Goal: Navigation & Orientation: Find specific page/section

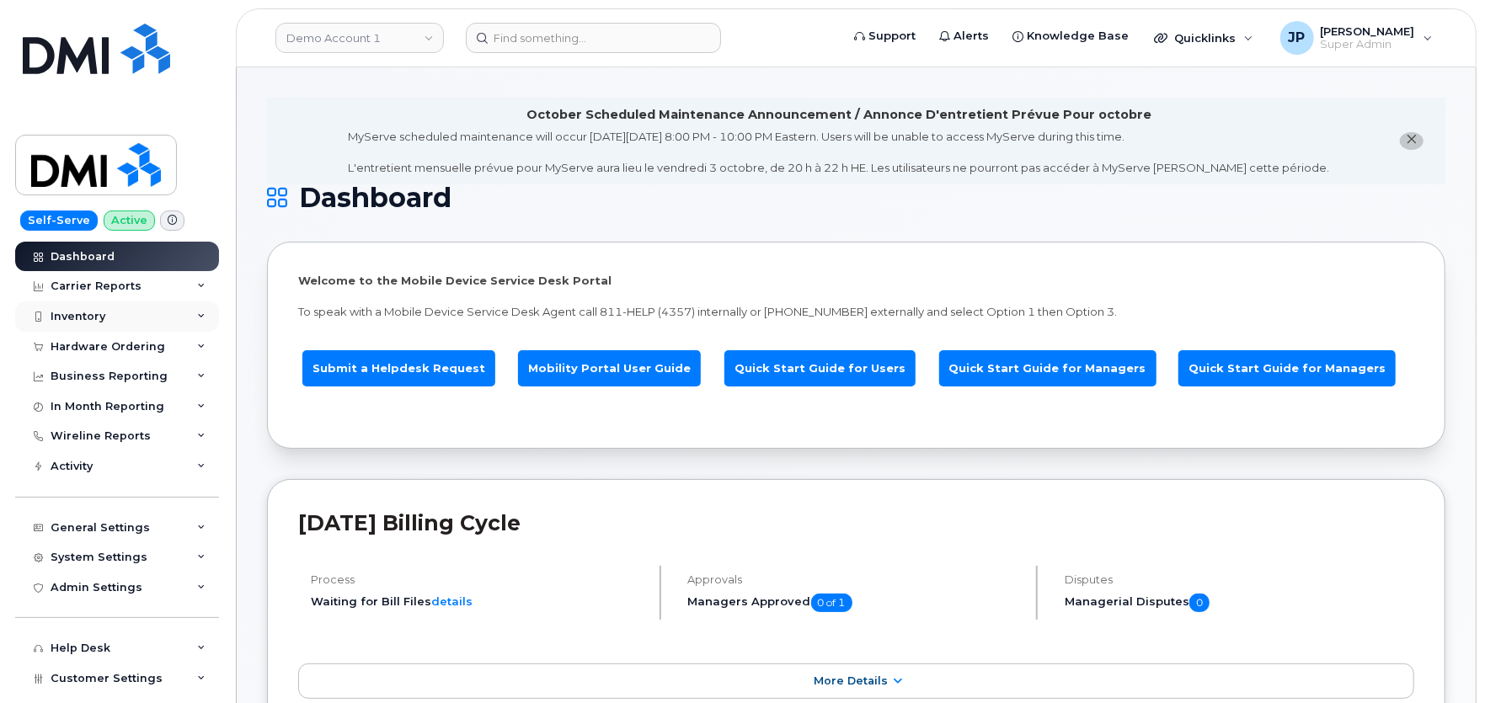
click at [93, 314] on div "Inventory" at bounding box center [78, 316] width 55 height 13
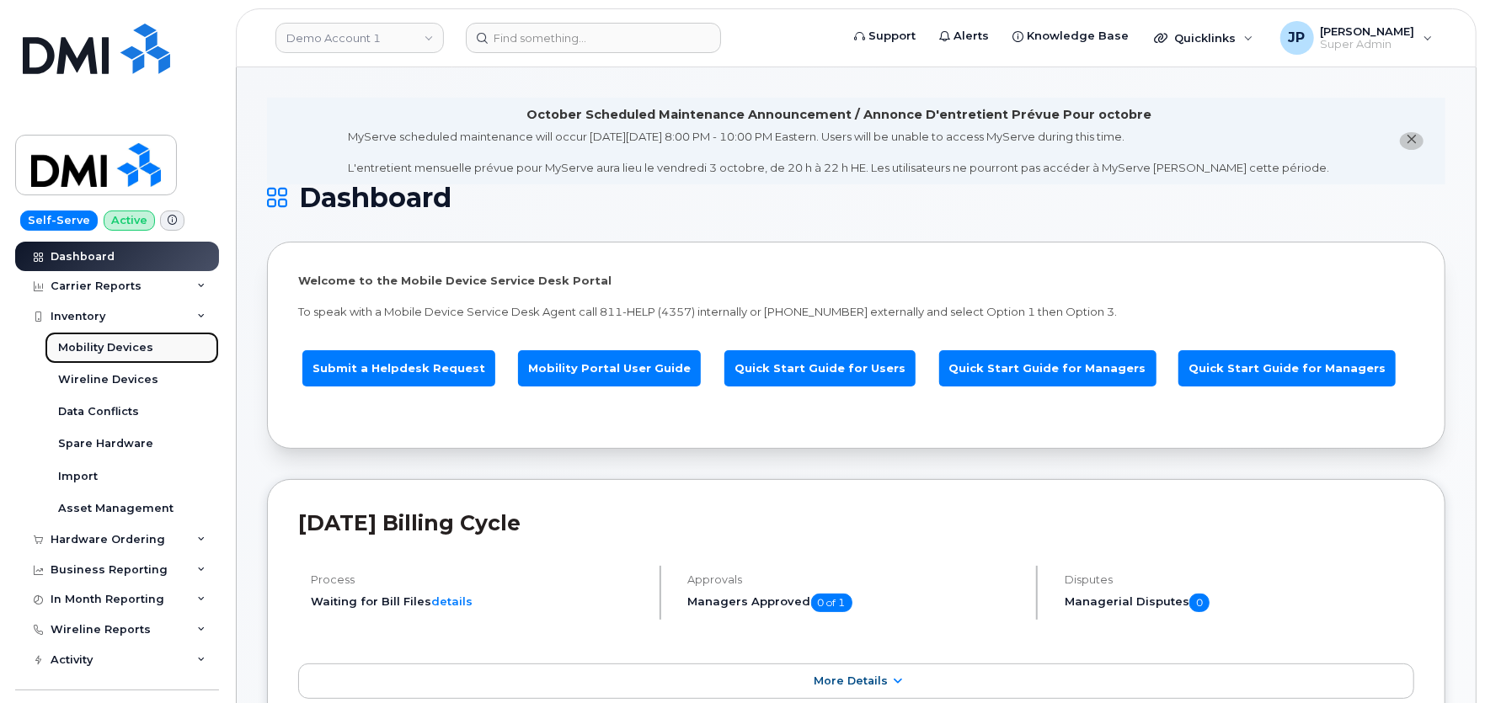
click at [102, 344] on div "Mobility Devices" at bounding box center [105, 347] width 95 height 15
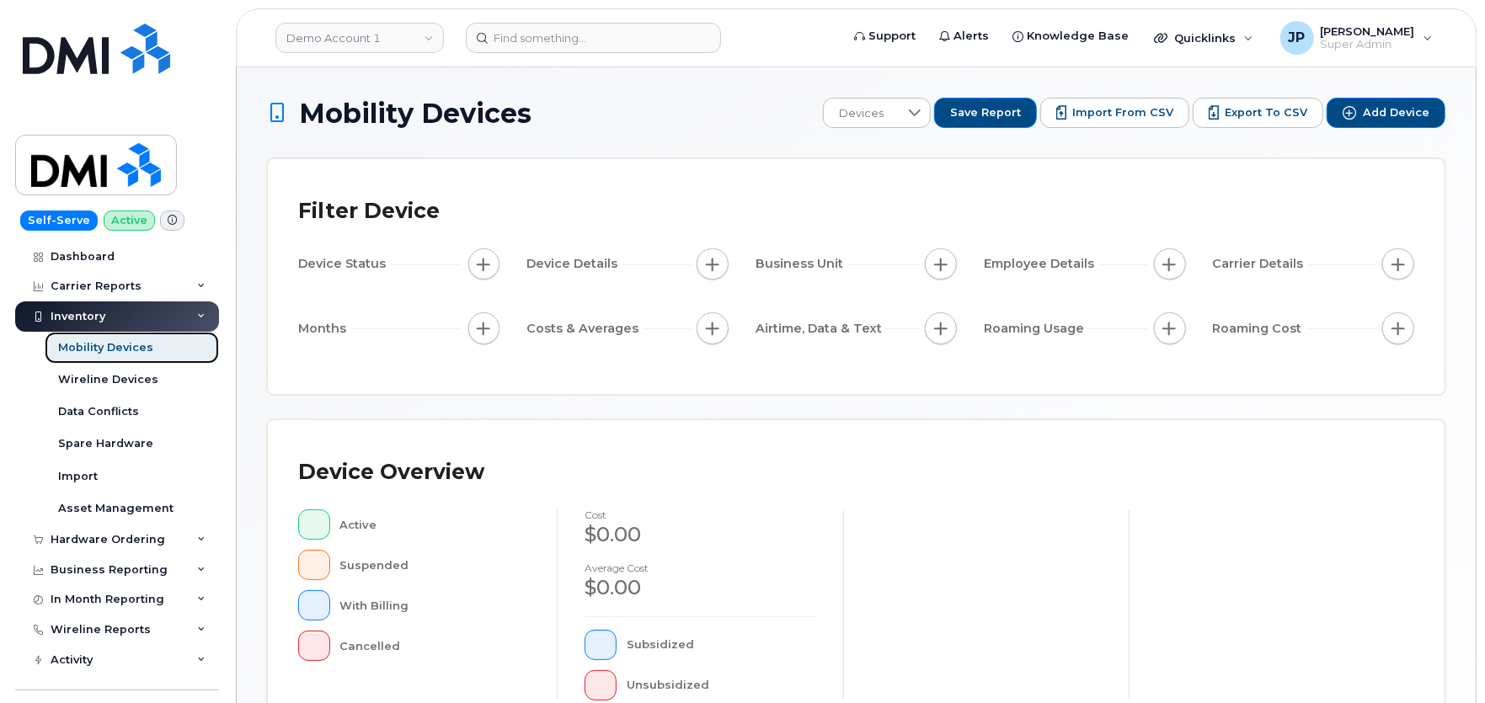
scroll to position [459, 0]
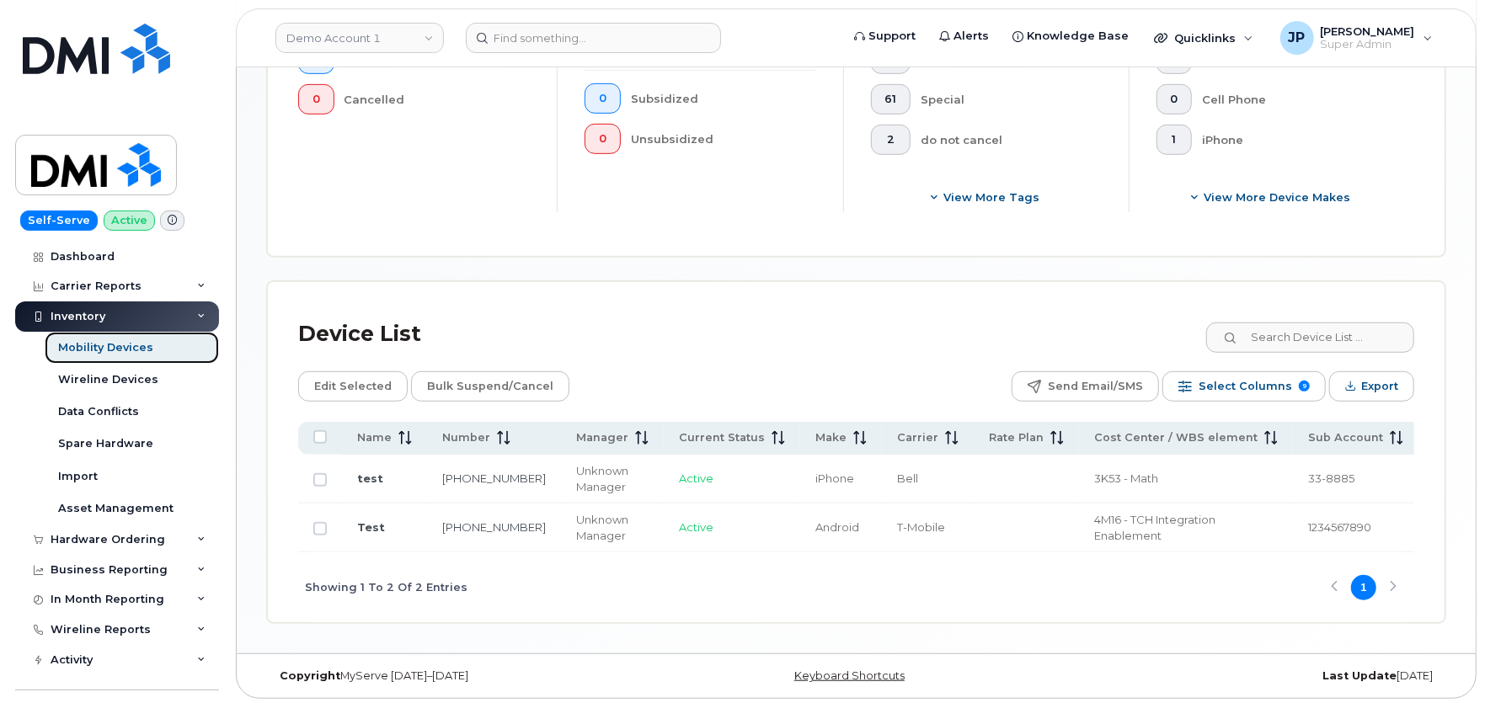
scroll to position [600, 0]
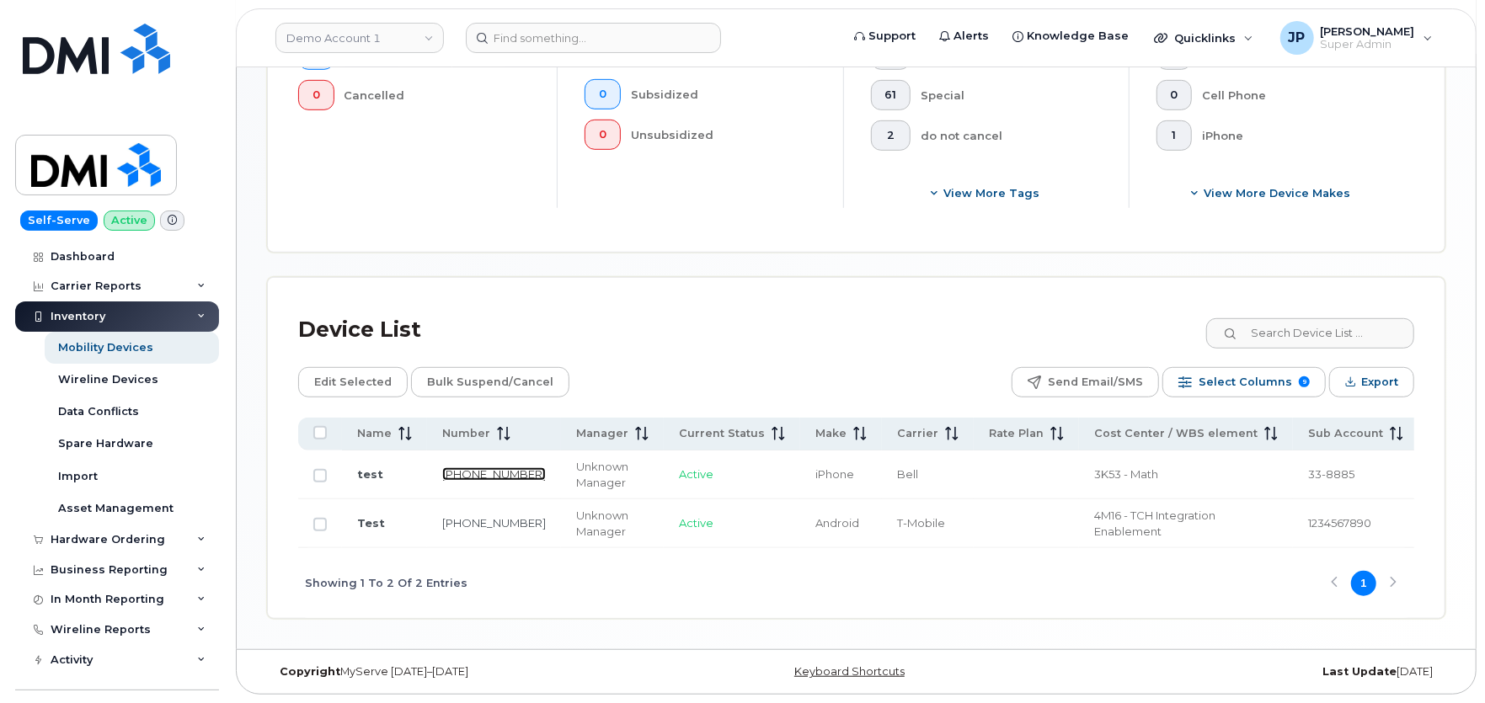
click at [467, 472] on link "513-462-1111" at bounding box center [494, 473] width 104 height 13
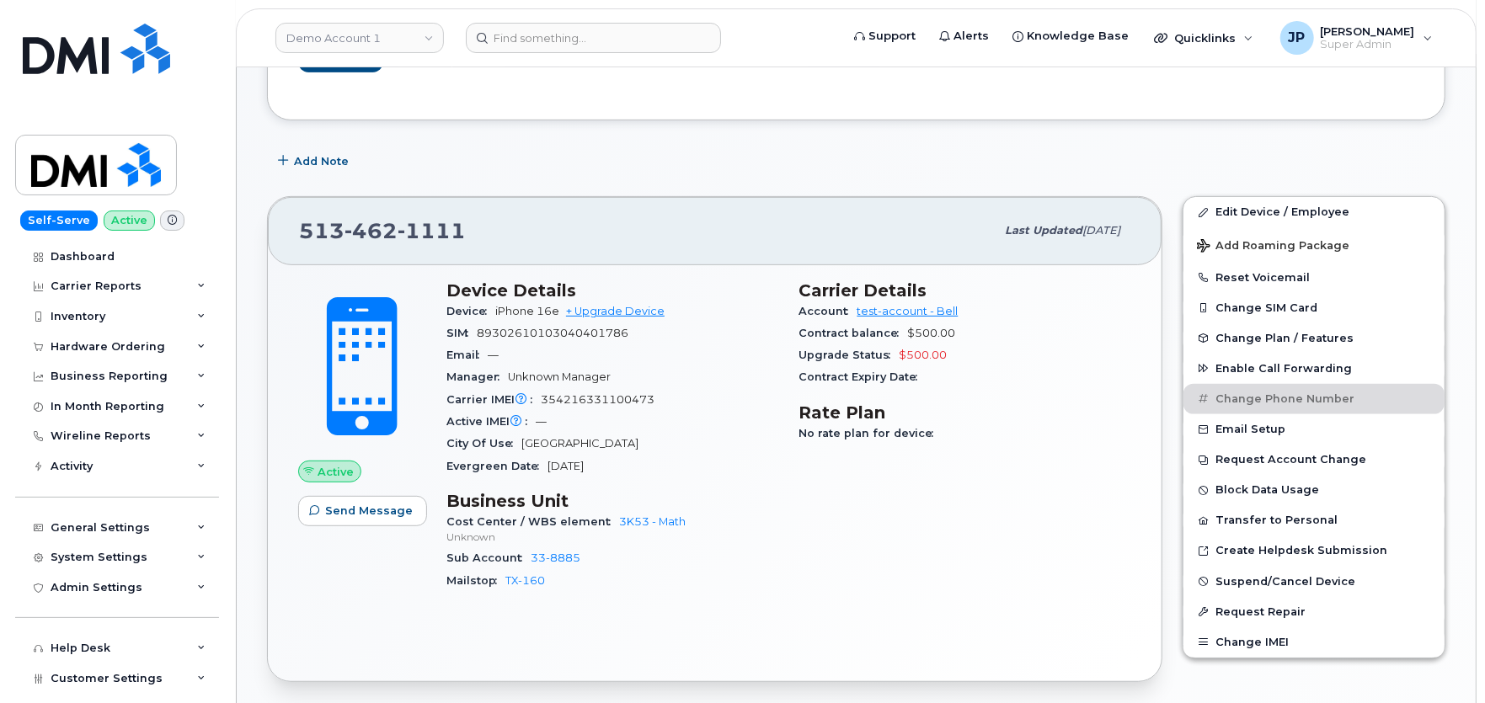
scroll to position [467, 0]
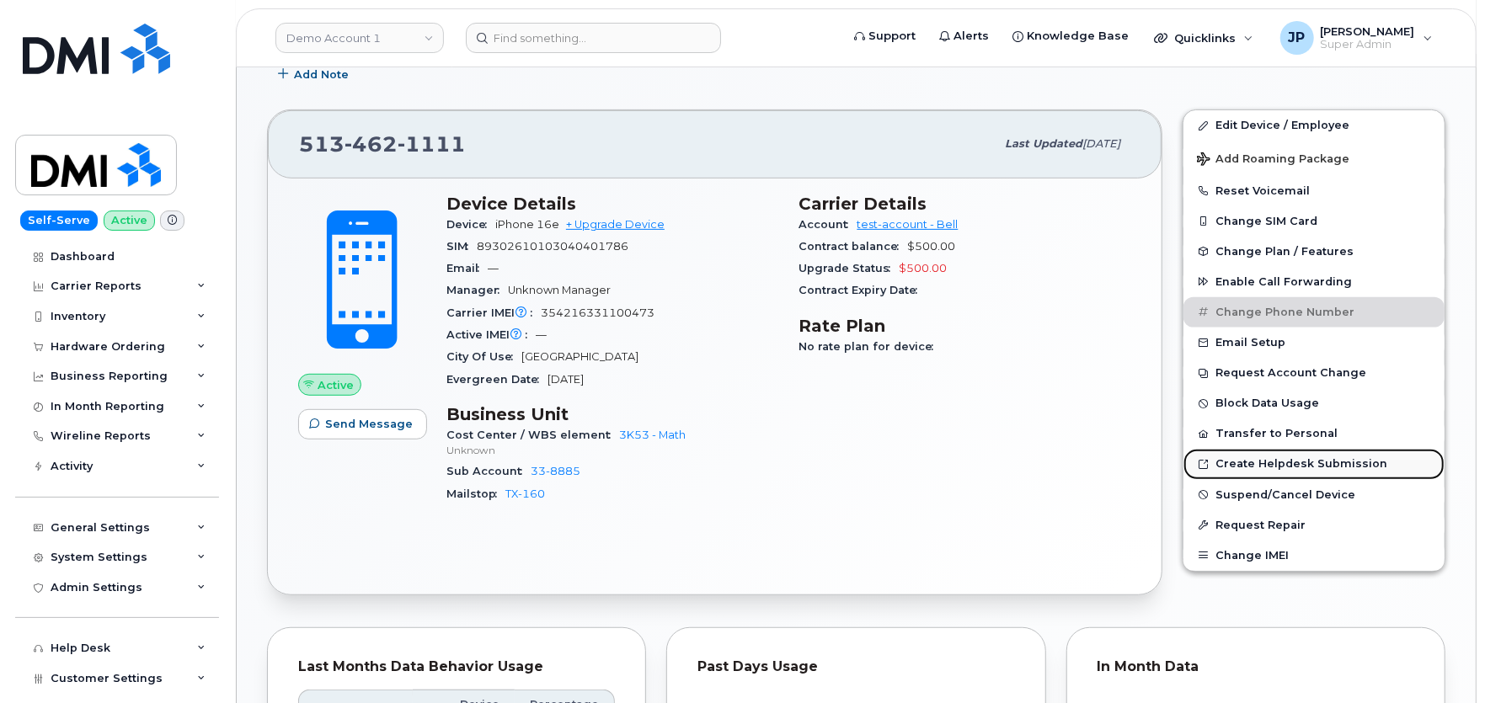
click at [1303, 468] on link "Create Helpdesk Submission" at bounding box center [1313, 464] width 261 height 30
click at [1083, 445] on div "Carrier Details Account test-account - Bell Contract balance $500.00 Upgrade St…" at bounding box center [965, 356] width 353 height 345
click at [1268, 557] on button "Change IMEI" at bounding box center [1313, 556] width 261 height 30
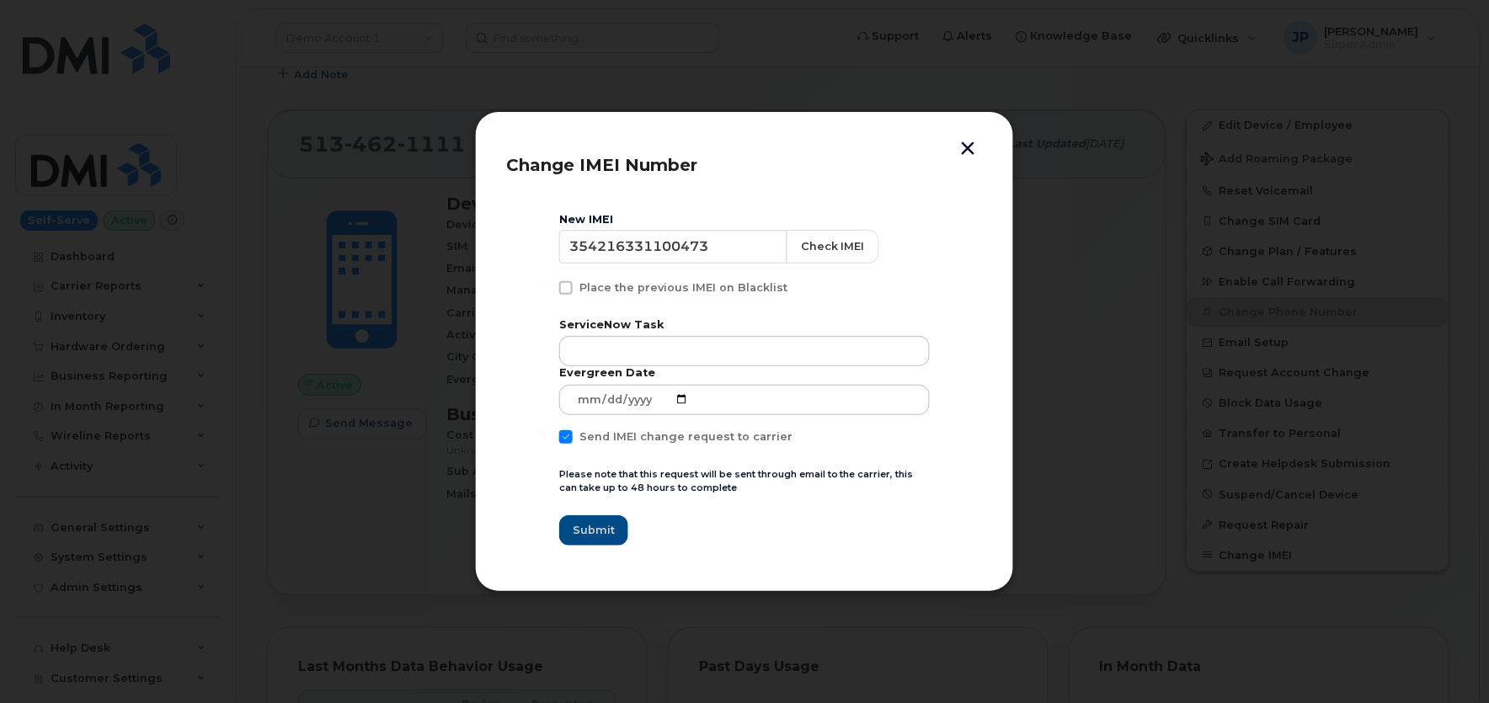
click at [972, 144] on button "button" at bounding box center [968, 150] width 25 height 18
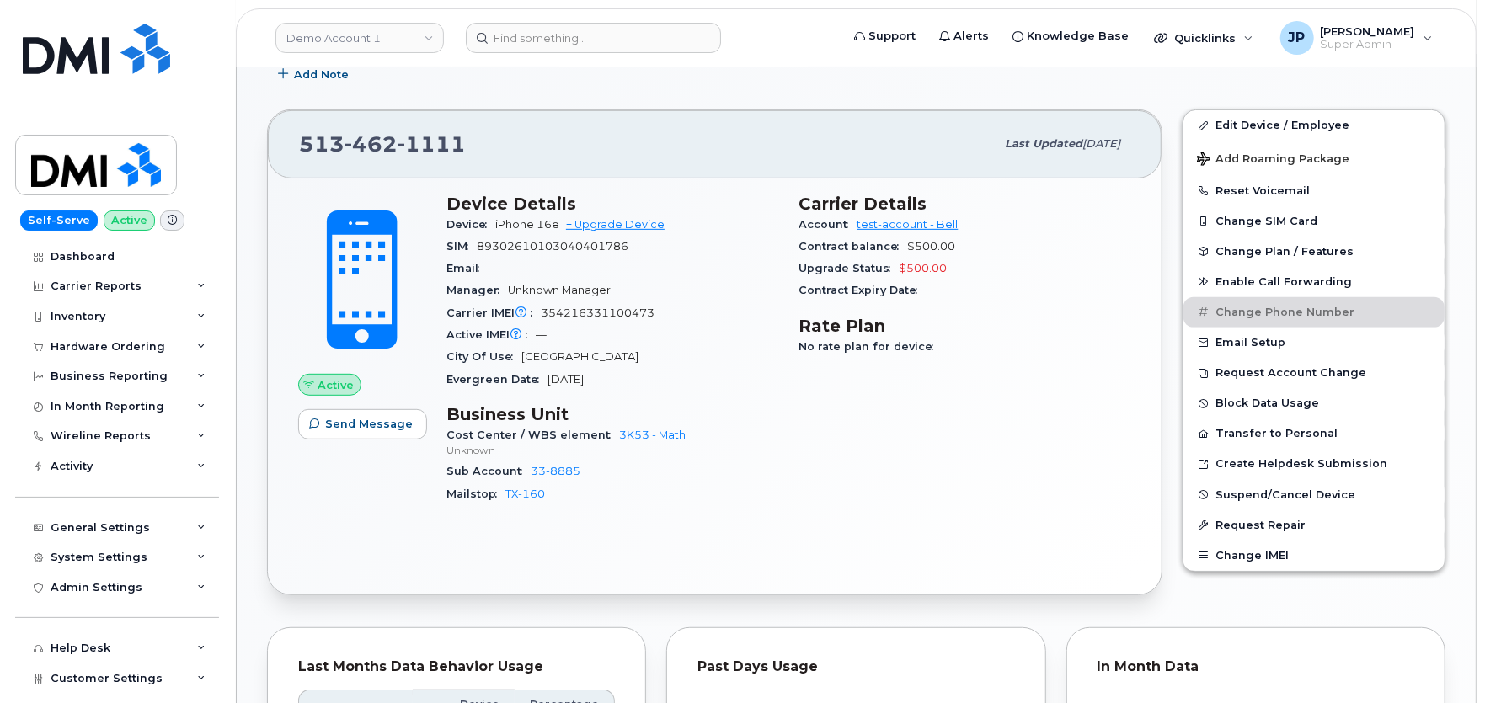
click at [1166, 345] on div "513 462 1111 Last updated Oct 03, 2025 Active Send Message Device Details Devic…" at bounding box center [714, 353] width 915 height 508
click at [1231, 248] on span "Change Plan / Features" at bounding box center [1284, 251] width 138 height 13
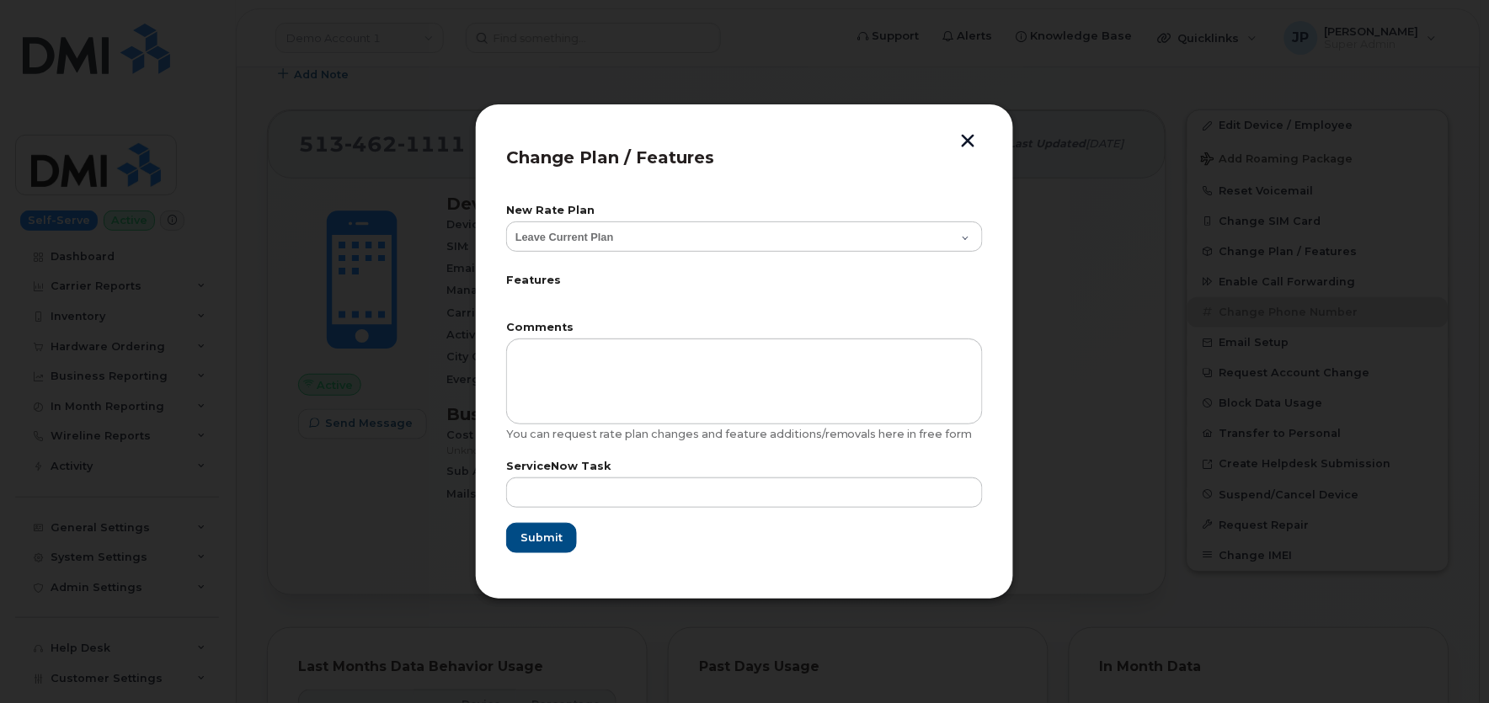
click at [967, 137] on button "button" at bounding box center [968, 143] width 25 height 18
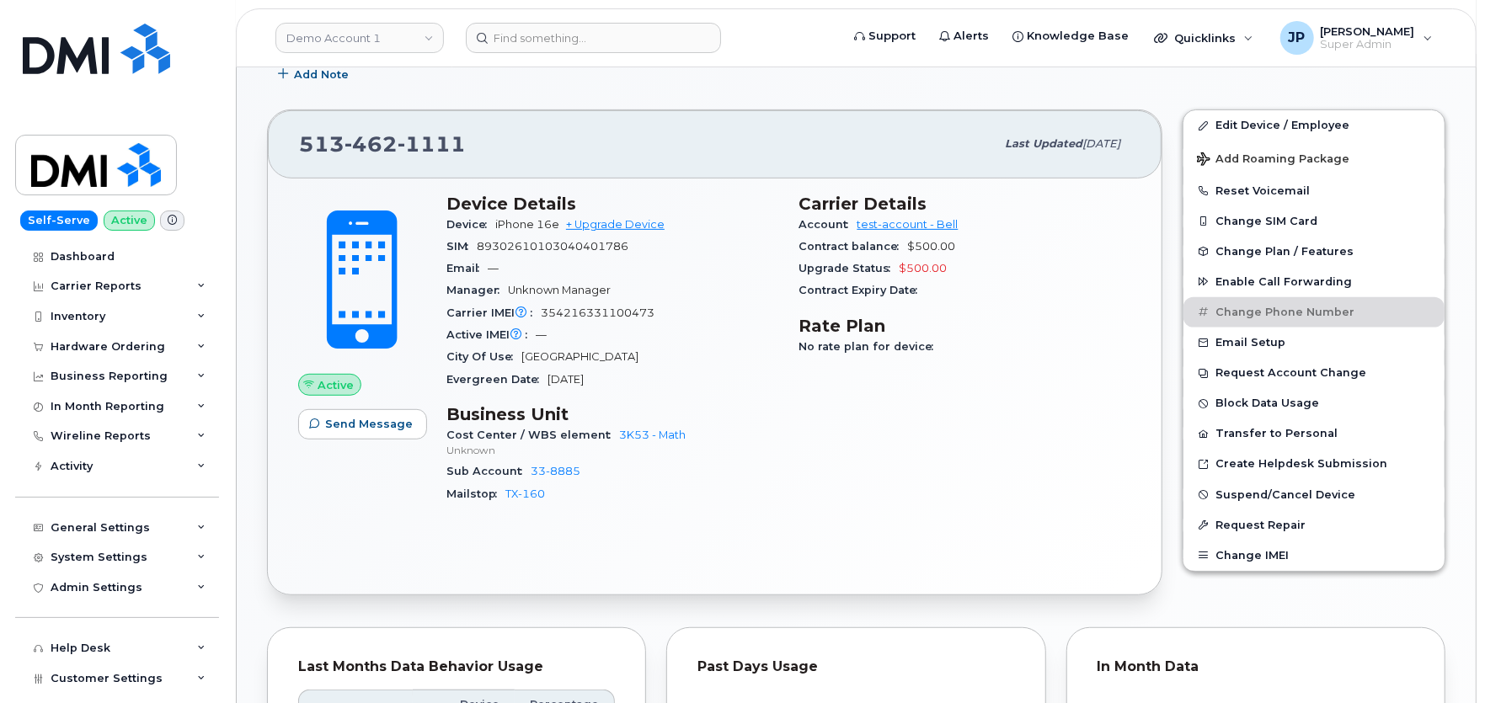
click at [1164, 376] on div "513 462 1111 Last updated Oct 03, 2025 Active Send Message Device Details Devic…" at bounding box center [714, 353] width 915 height 508
click at [1245, 344] on span "Email Setup" at bounding box center [1250, 343] width 70 height 13
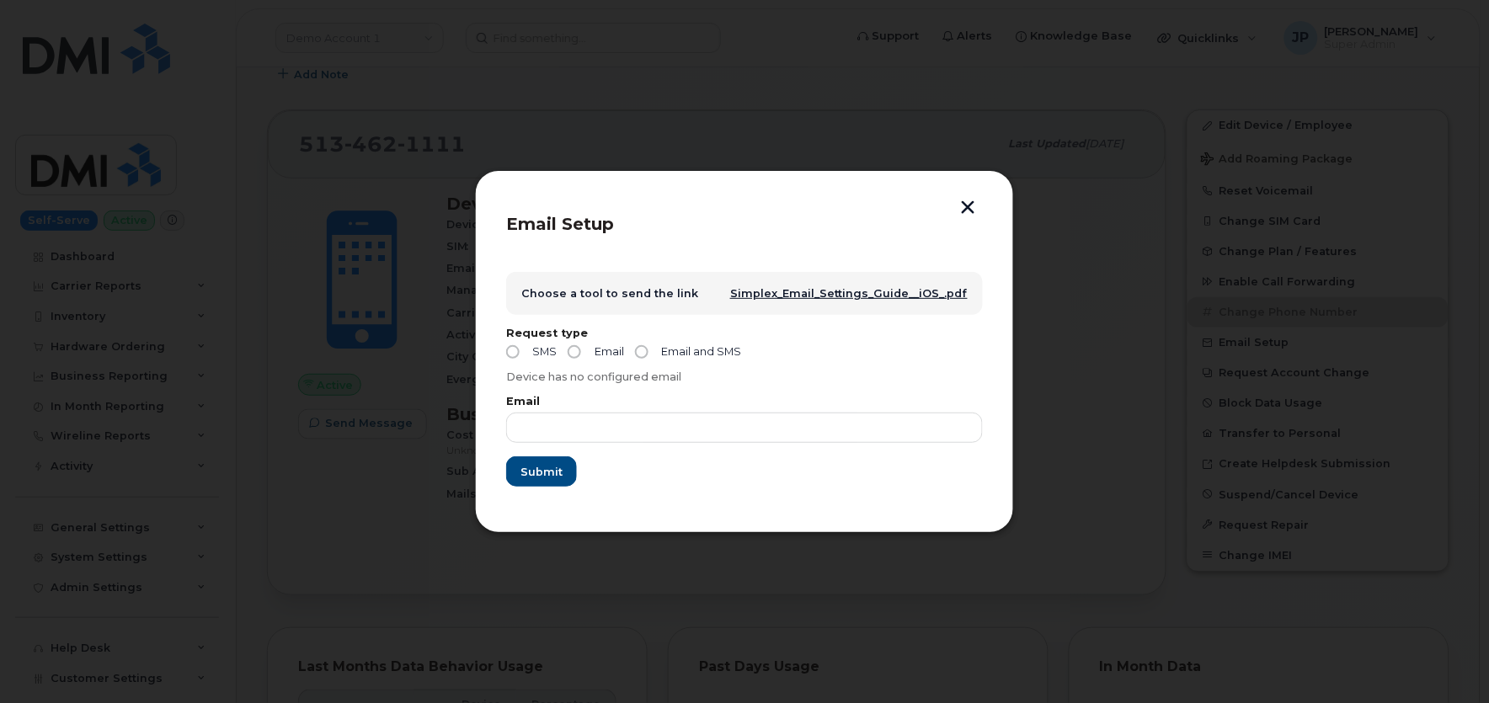
click at [971, 203] on button "button" at bounding box center [968, 209] width 25 height 18
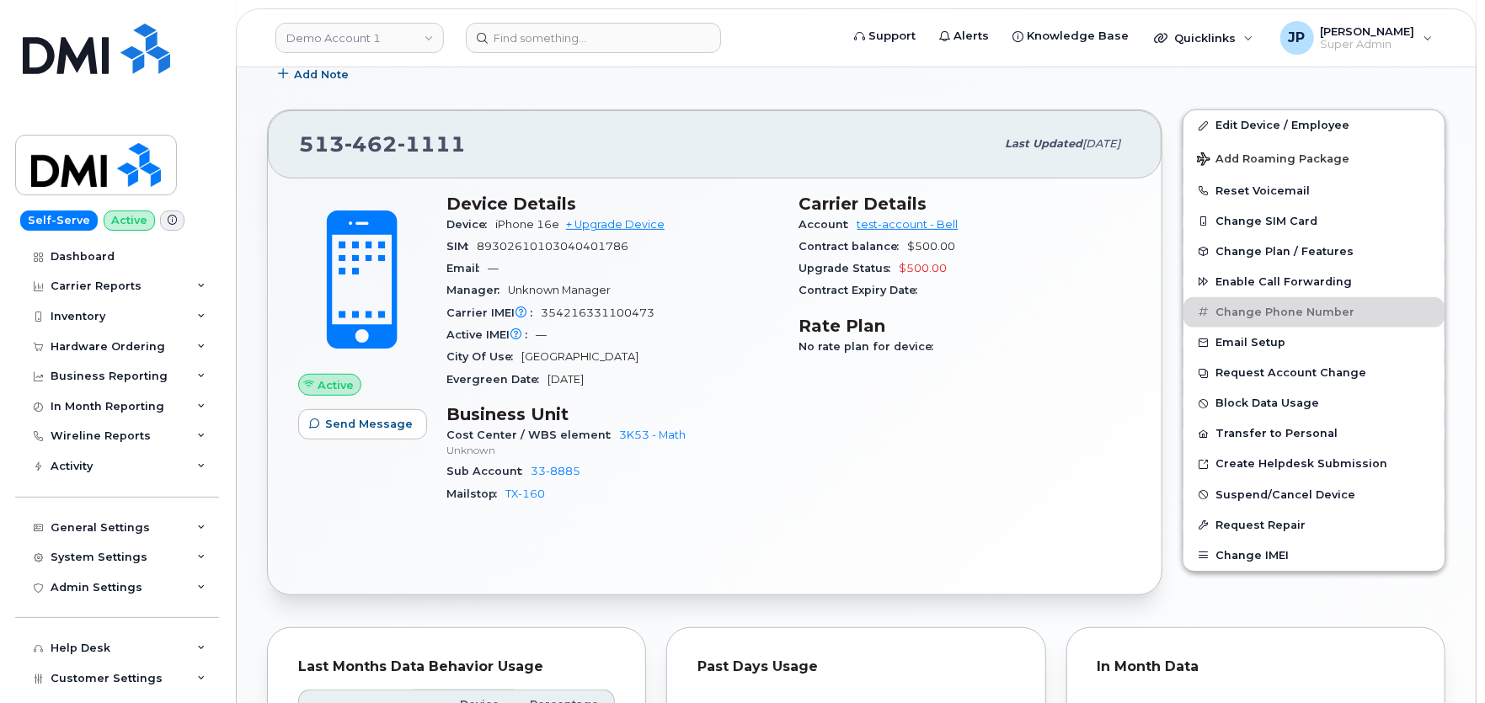
click at [1173, 401] on div "Edit Device / Employee Add Roaming Package Reset Voicemail Change SIM Card Chan…" at bounding box center [1313, 353] width 283 height 508
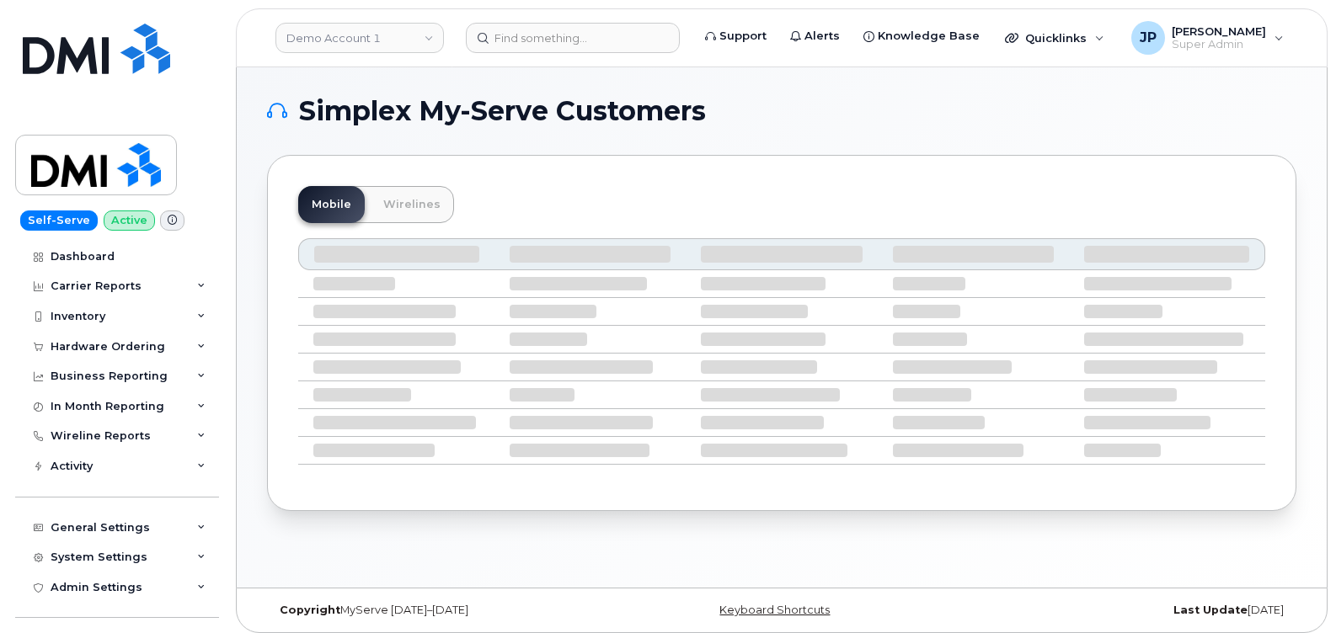
click at [560, 190] on div "Mobile Wirelines" at bounding box center [781, 204] width 967 height 37
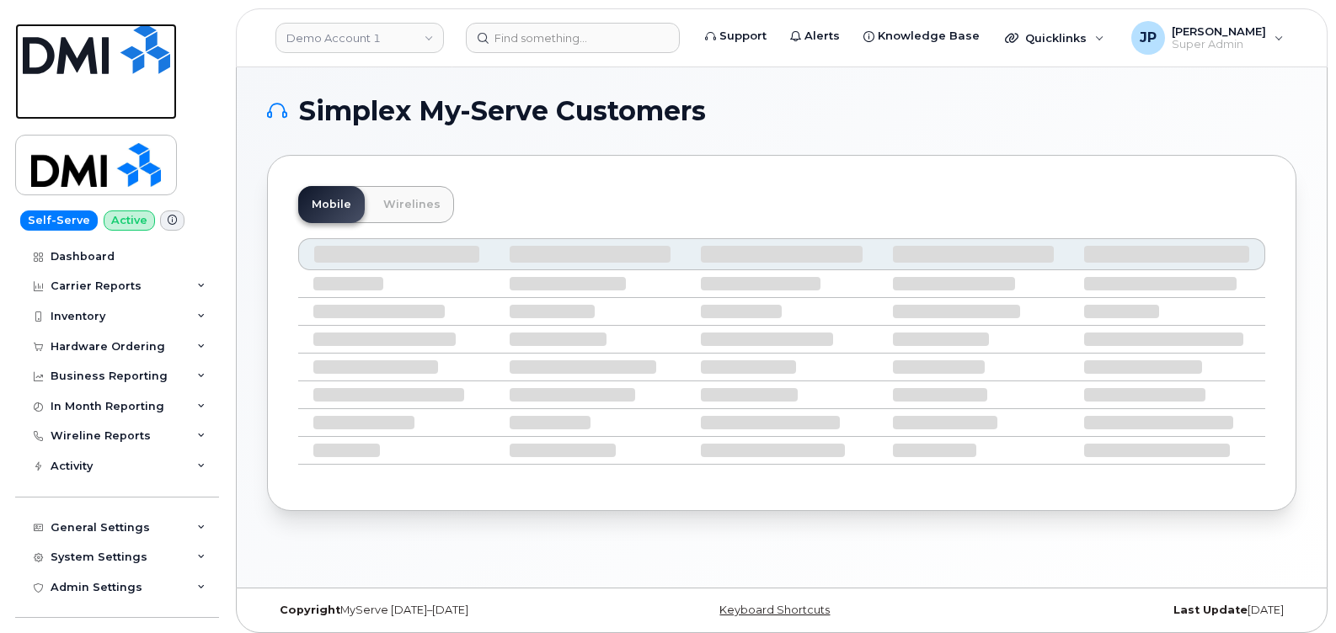
click at [93, 62] on img at bounding box center [96, 49] width 147 height 51
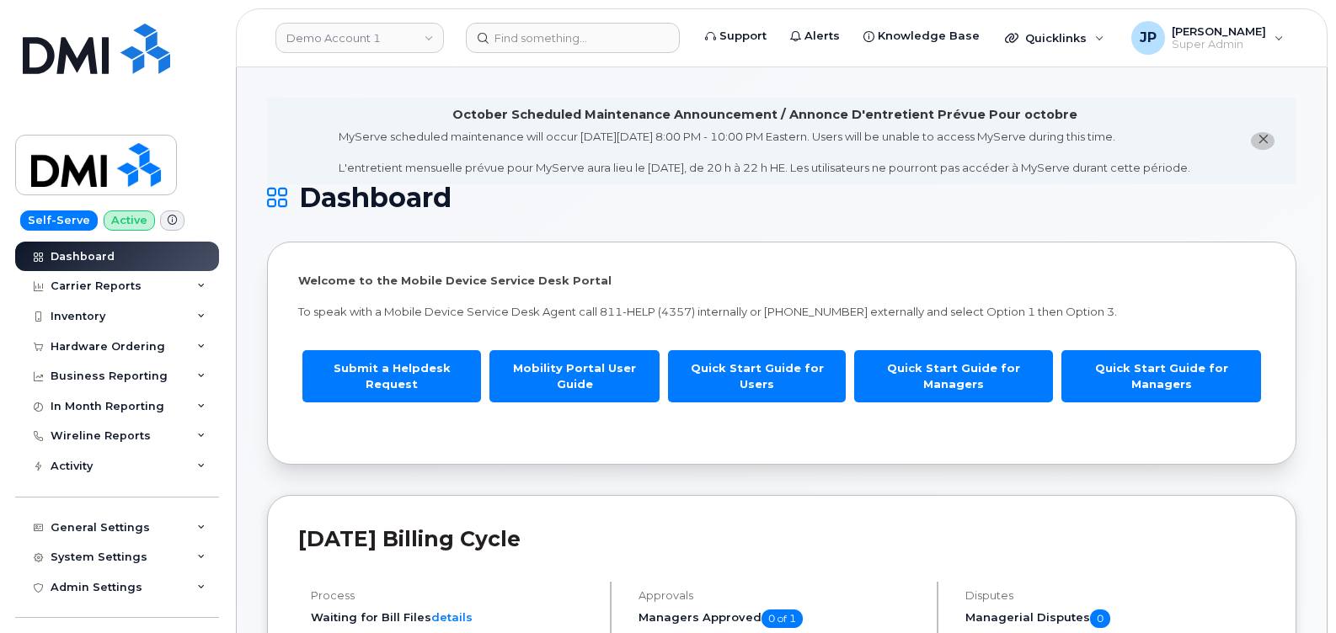
click at [1034, 136] on div "MyServe scheduled maintenance will occur [DATE][DATE] 8:00 PM - 10:00 PM Easter…" at bounding box center [764, 152] width 851 height 47
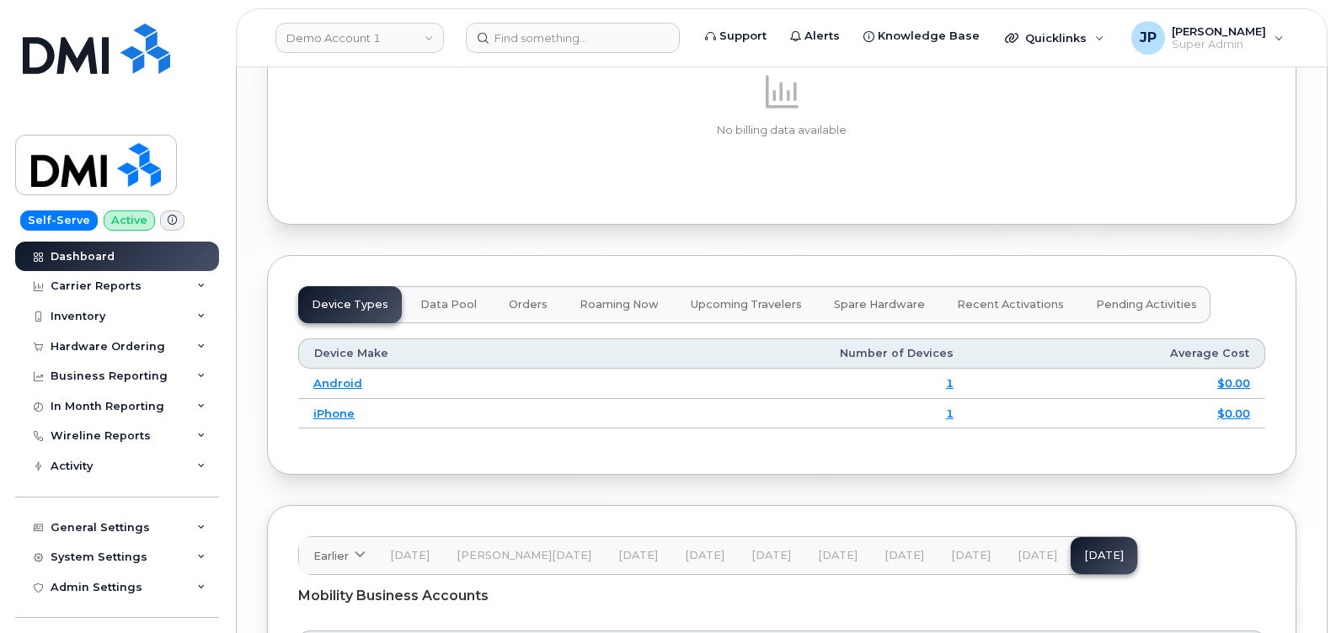
scroll to position [2346, 0]
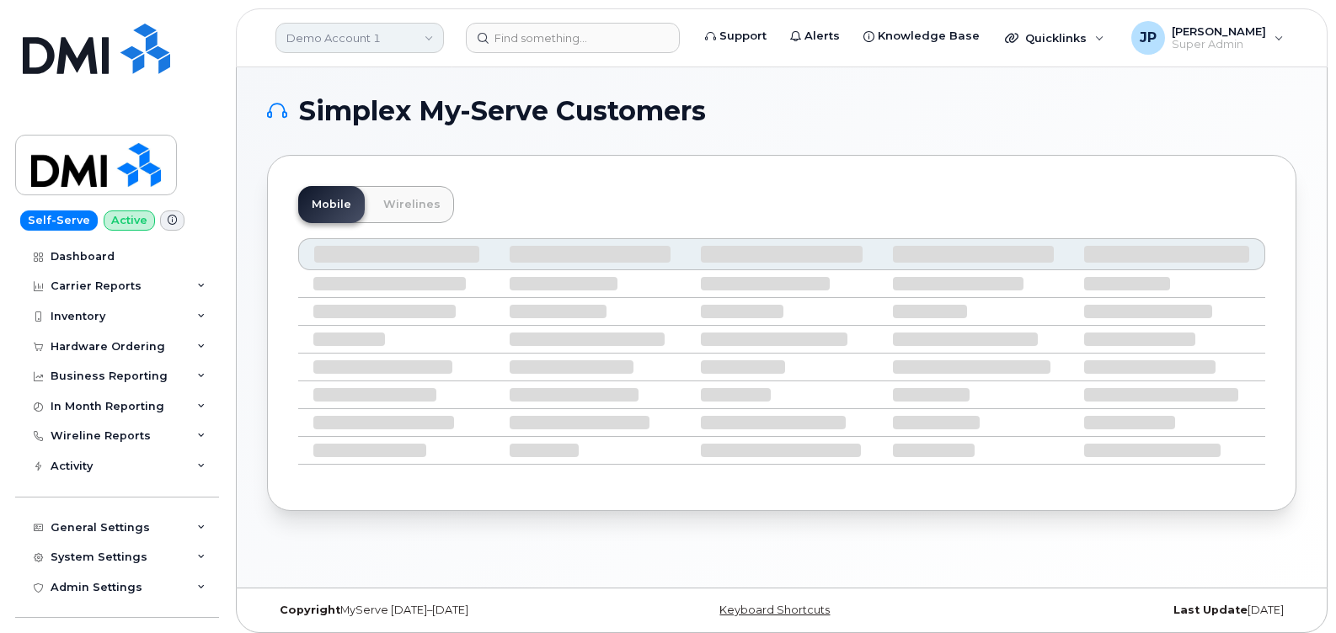
click at [387, 40] on link "Demo Account 1" at bounding box center [359, 38] width 168 height 30
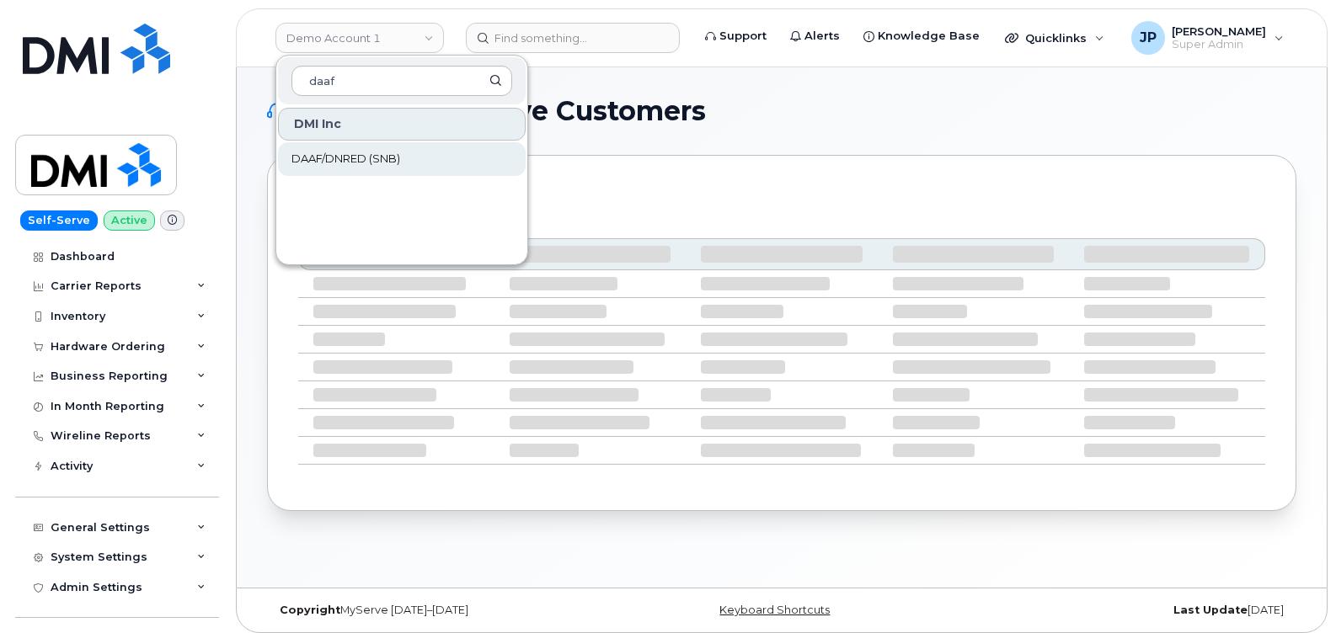
type input "daaf"
click at [373, 162] on span "DAAF/DNRED (SNB)" at bounding box center [345, 159] width 109 height 17
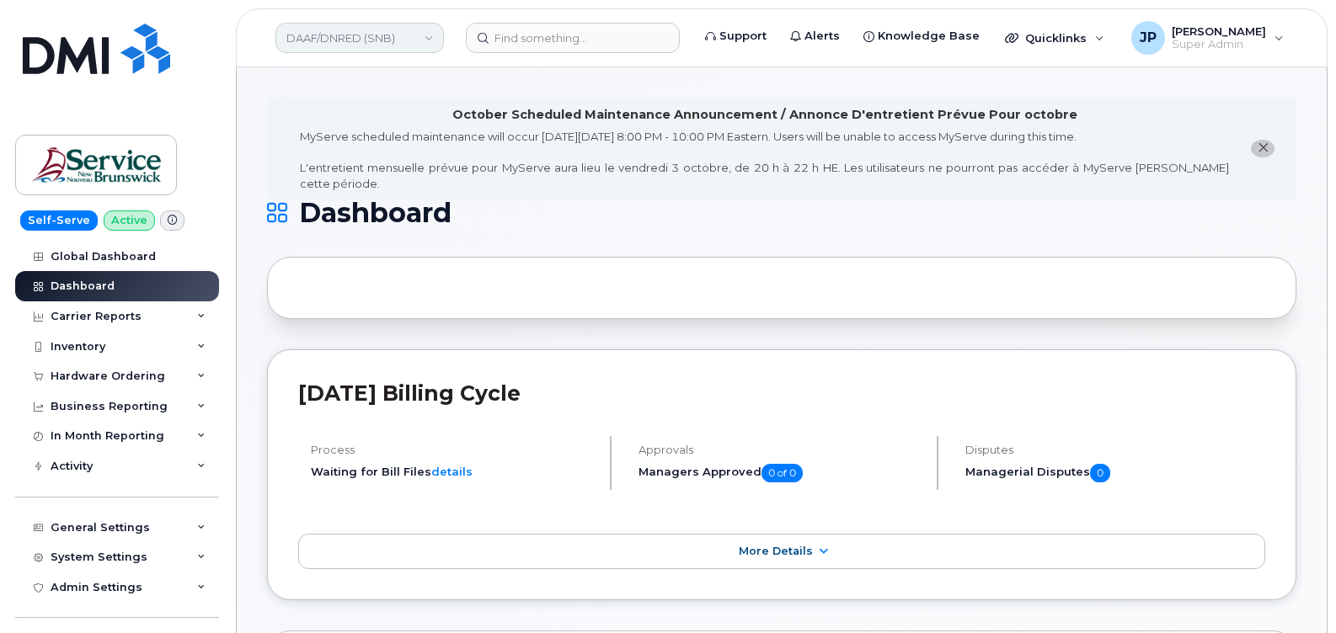
click at [387, 42] on link "DAAF/DNRED (SNB)" at bounding box center [359, 38] width 168 height 30
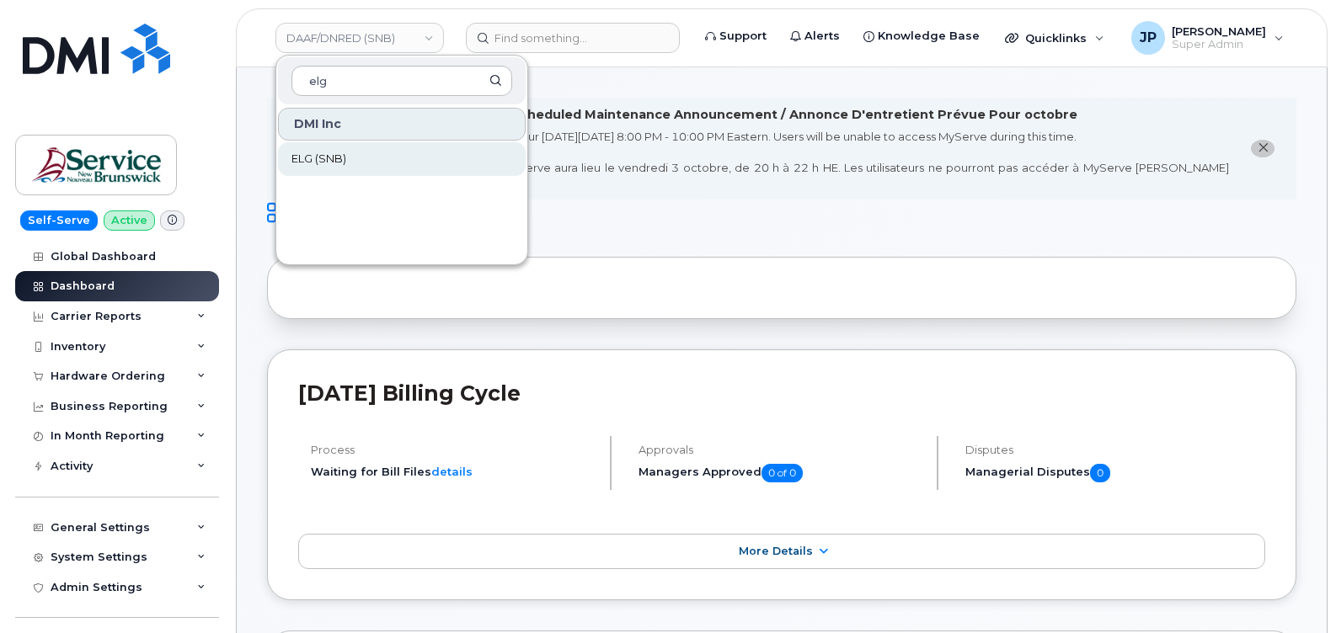
type input "elg"
click at [381, 164] on link "ELG (SNB)" at bounding box center [402, 159] width 248 height 34
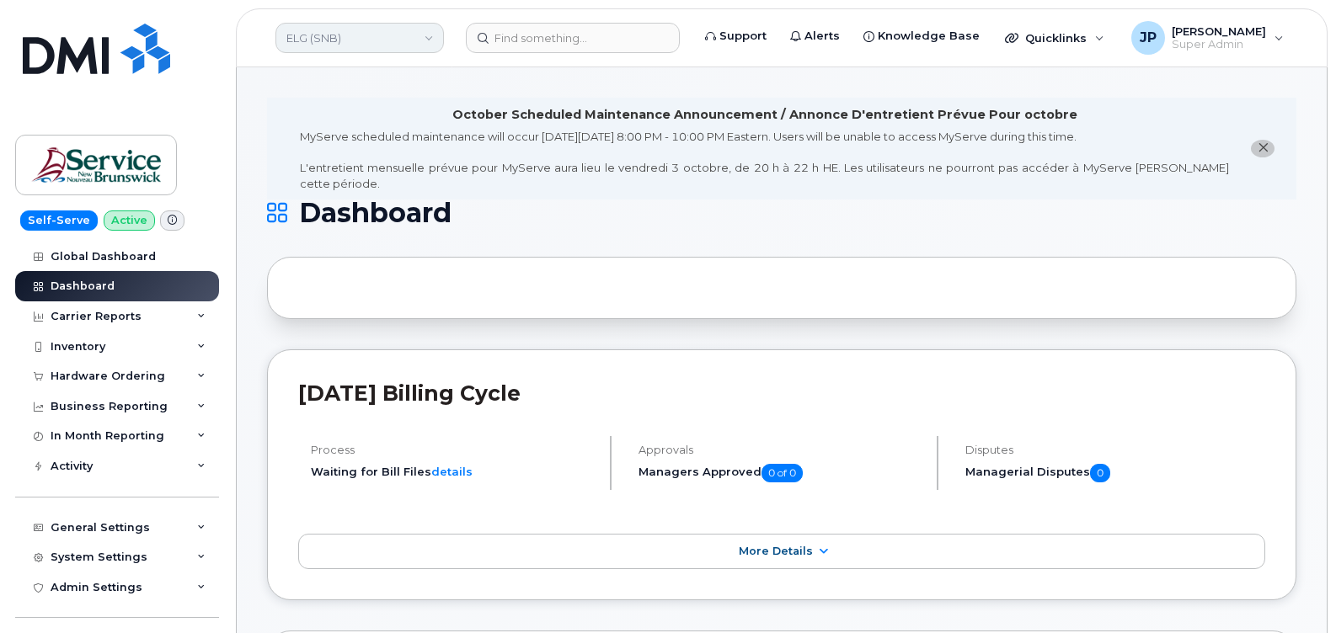
click at [381, 39] on link "ELG (SNB)" at bounding box center [359, 38] width 168 height 30
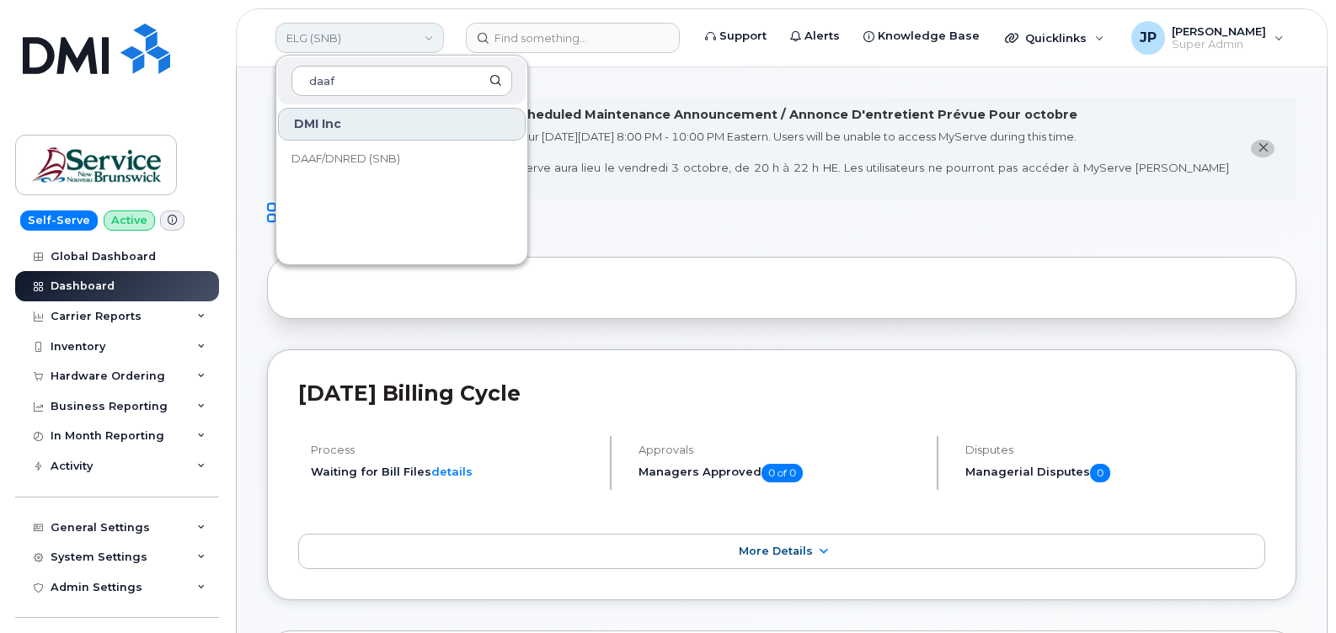
type input "daaf"
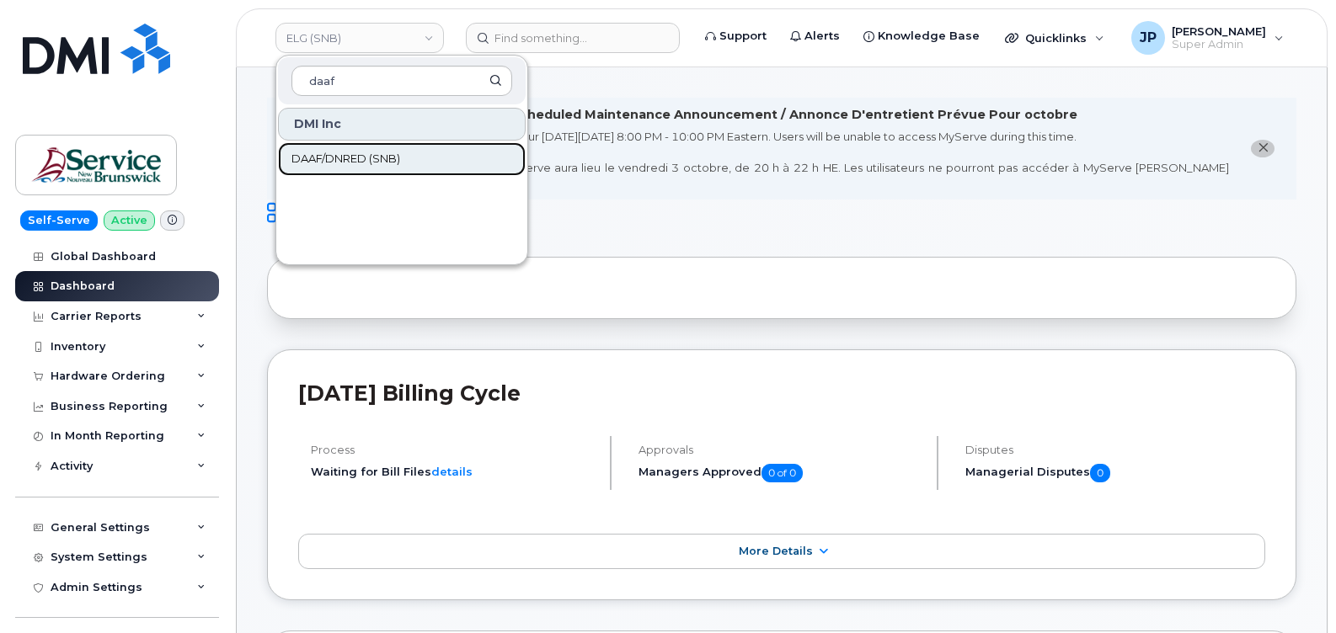
click at [376, 166] on span "DAAF/DNRED (SNB)" at bounding box center [345, 159] width 109 height 17
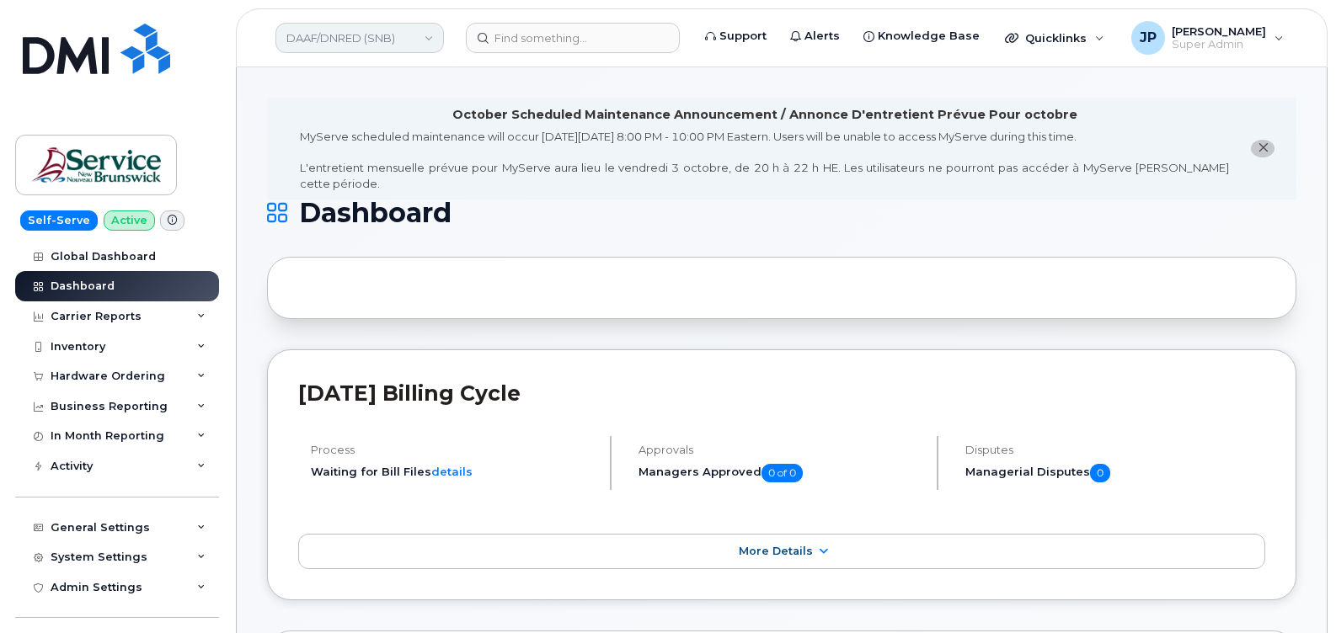
click at [352, 42] on link "DAAF/DNRED (SNB)" at bounding box center [359, 38] width 168 height 30
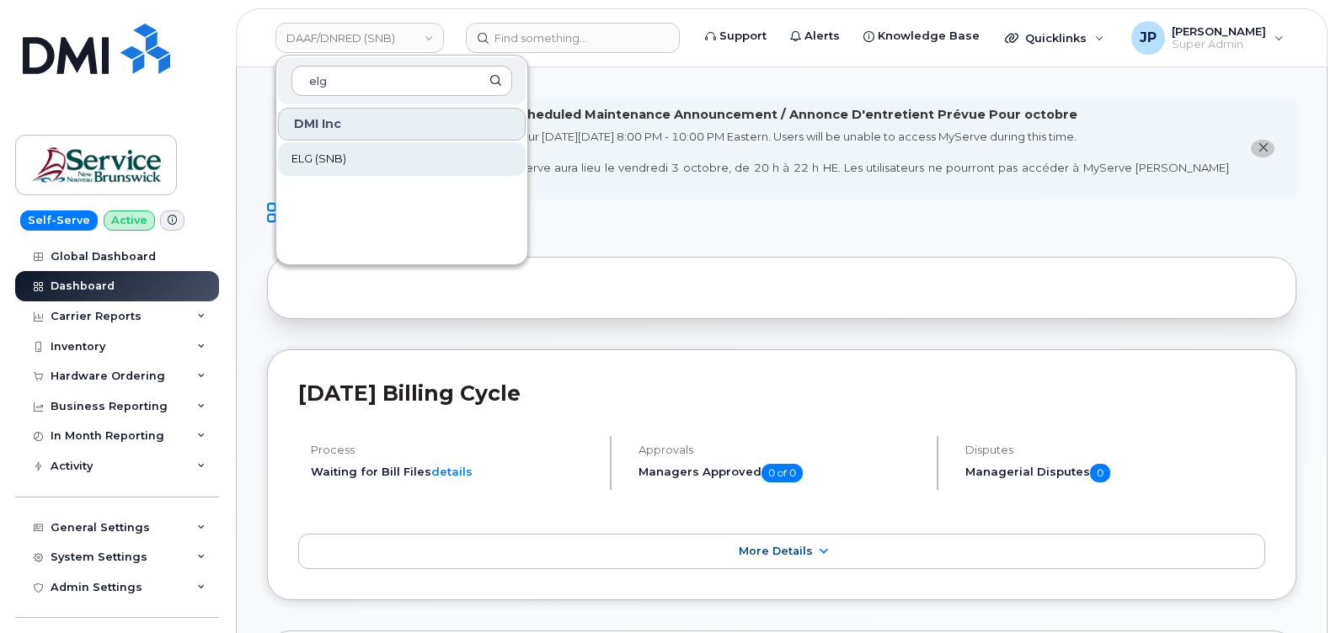
type input "elg"
click at [338, 152] on span "ELG (SNB)" at bounding box center [318, 159] width 55 height 17
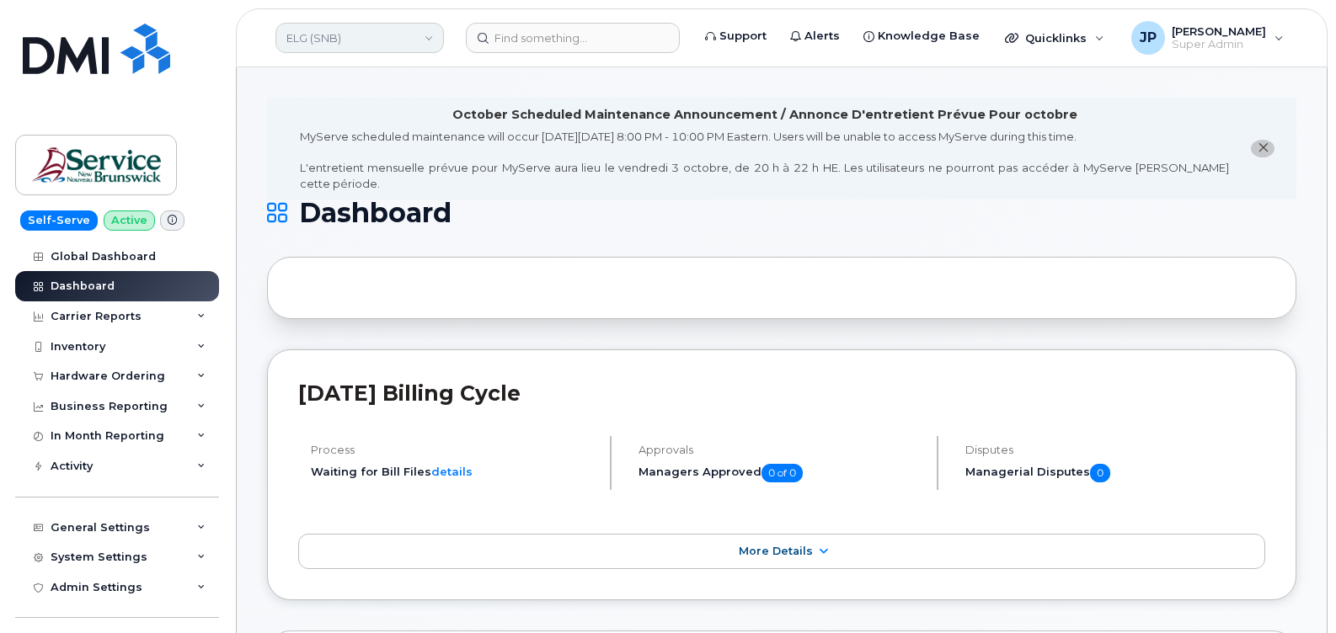
click at [411, 43] on link "ELG (SNB)" at bounding box center [359, 38] width 168 height 30
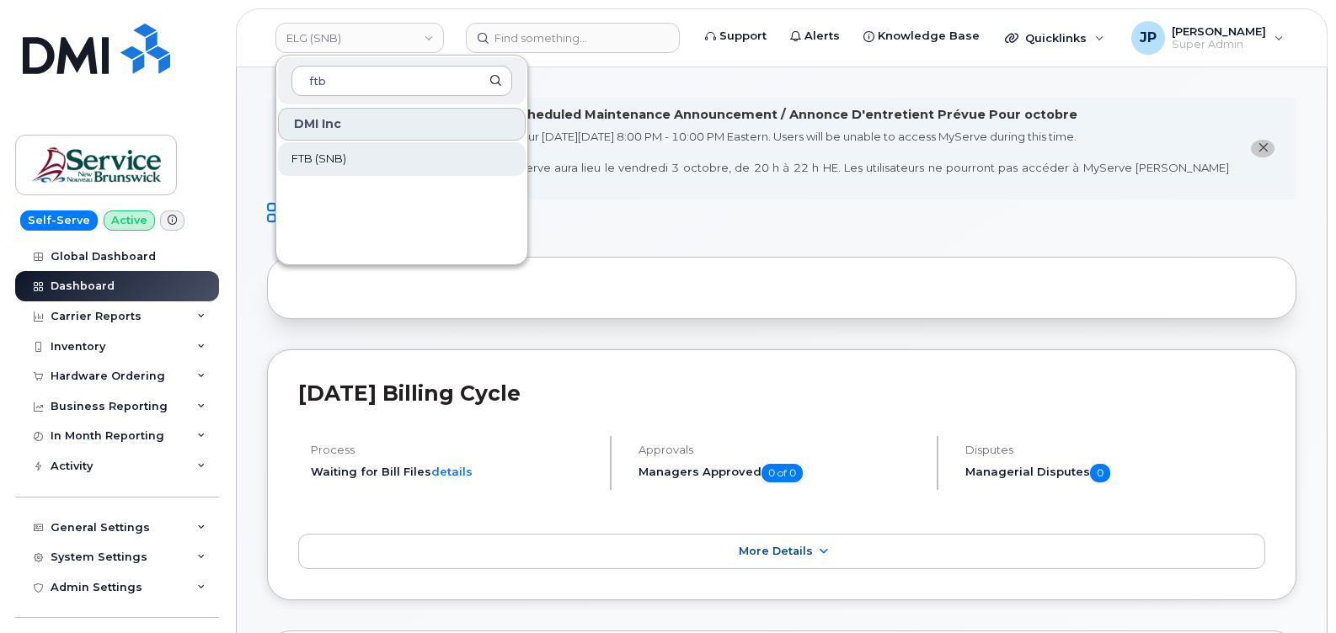
type input "ftb"
drag, startPoint x: 366, startPoint y: 155, endPoint x: 383, endPoint y: 157, distance: 17.0
click at [366, 156] on link "FTB (SNB)" at bounding box center [402, 159] width 248 height 34
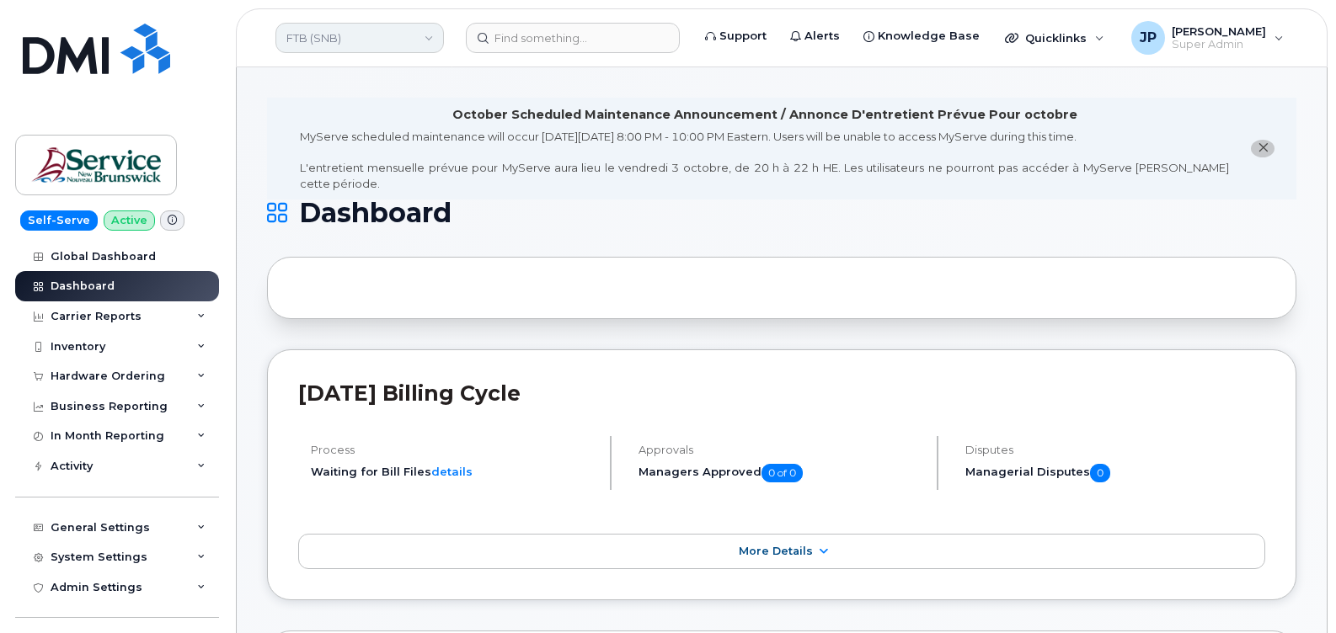
click at [348, 44] on link "FTB (SNB)" at bounding box center [359, 38] width 168 height 30
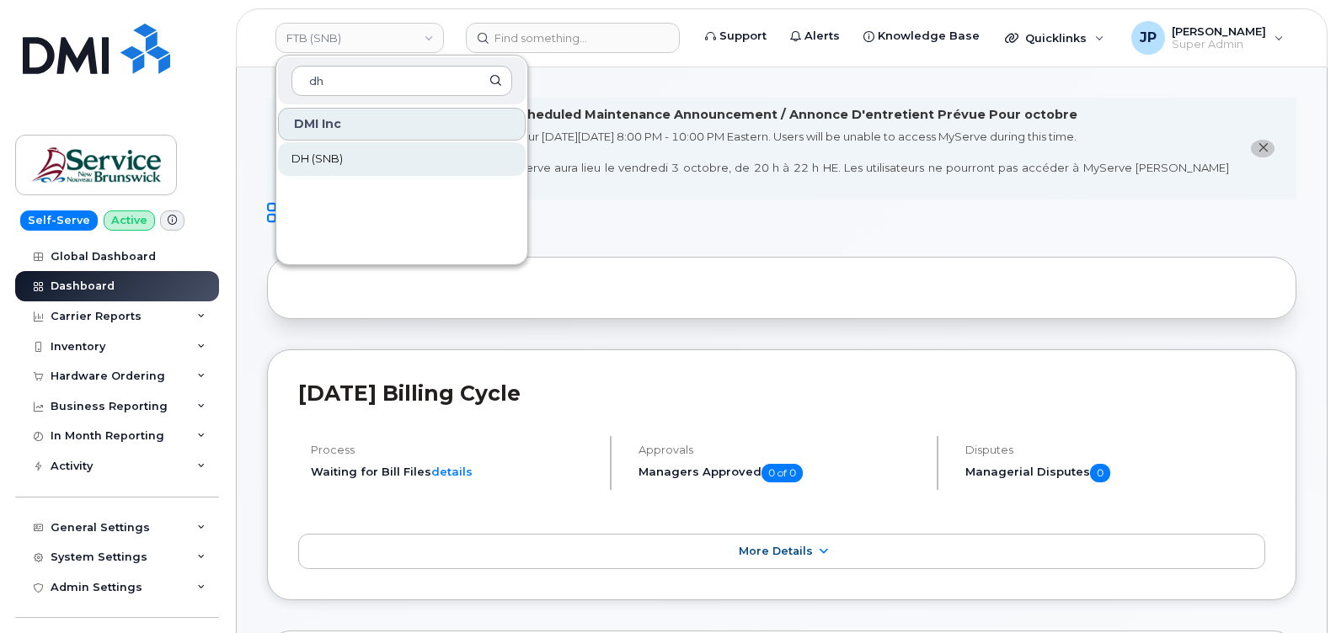
type input "dh"
click at [330, 159] on span "DH (SNB)" at bounding box center [316, 159] width 51 height 17
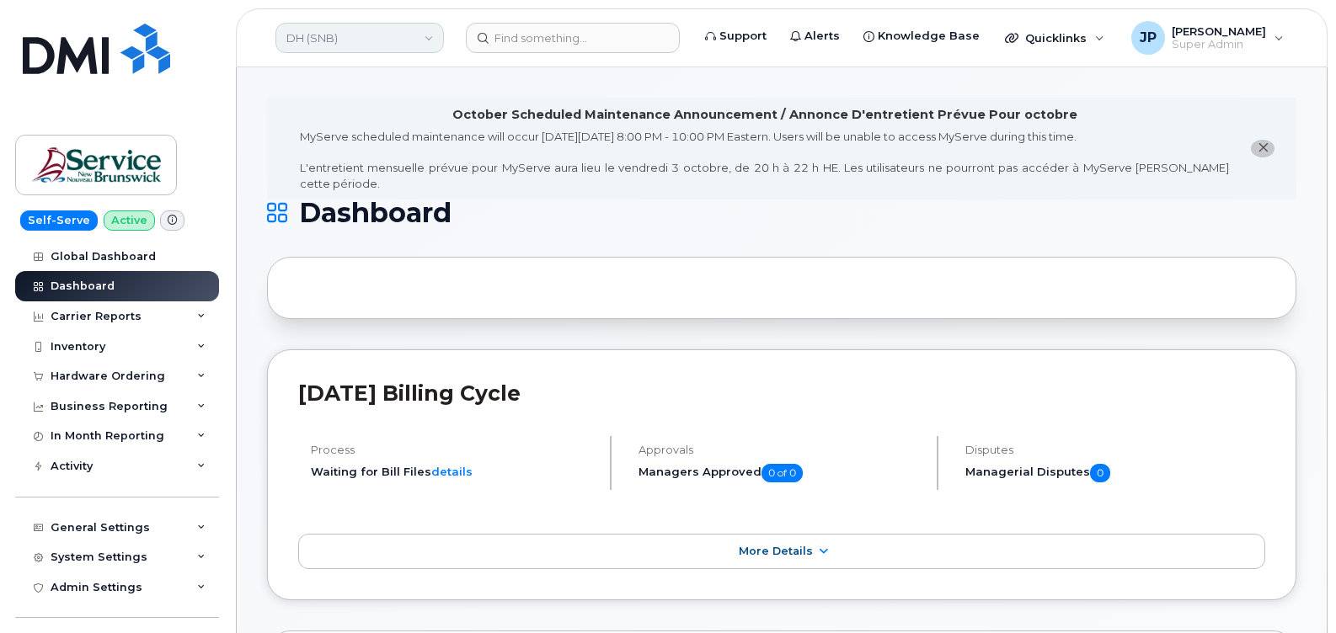
click at [338, 32] on link "DH (SNB)" at bounding box center [359, 38] width 168 height 30
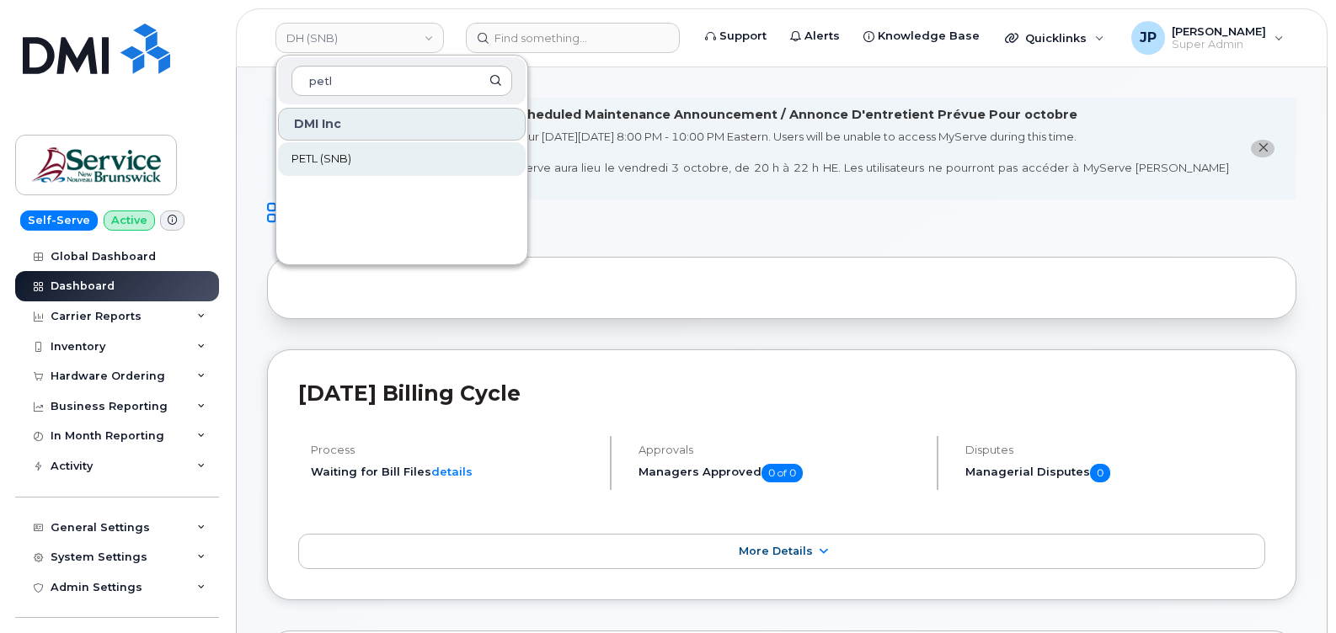
type input "petl"
click at [333, 156] on span "PETL (SNB)" at bounding box center [321, 159] width 60 height 17
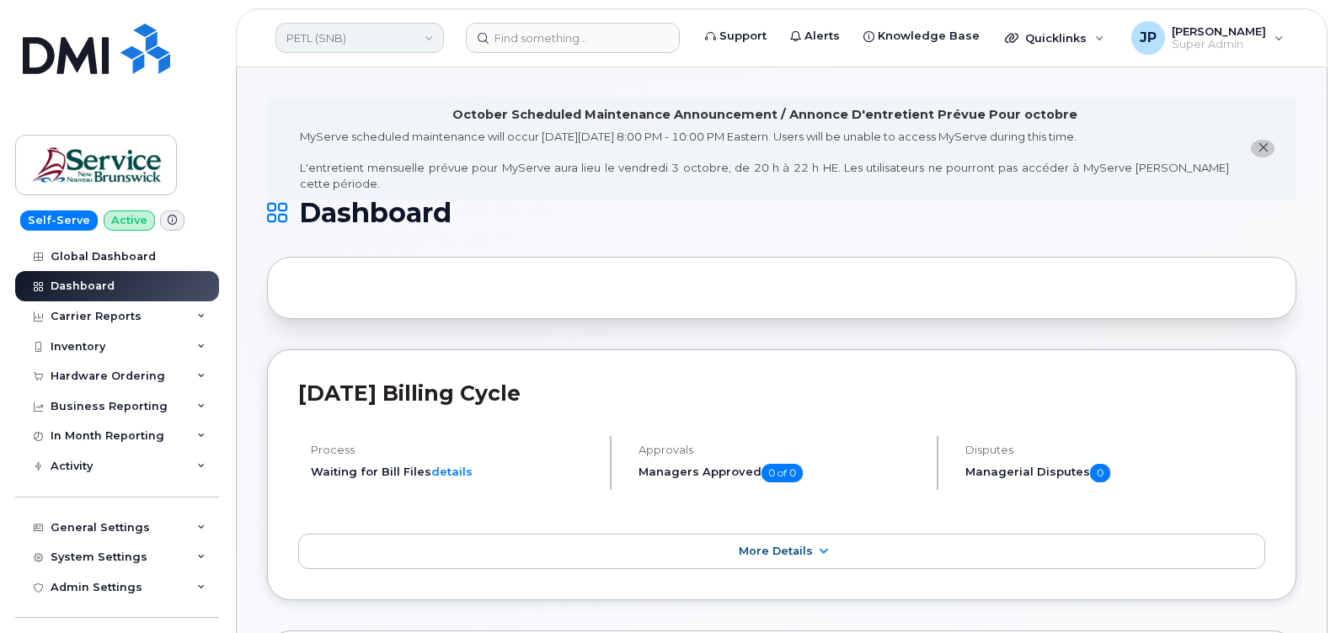
click at [329, 40] on link "PETL (SNB)" at bounding box center [359, 38] width 168 height 30
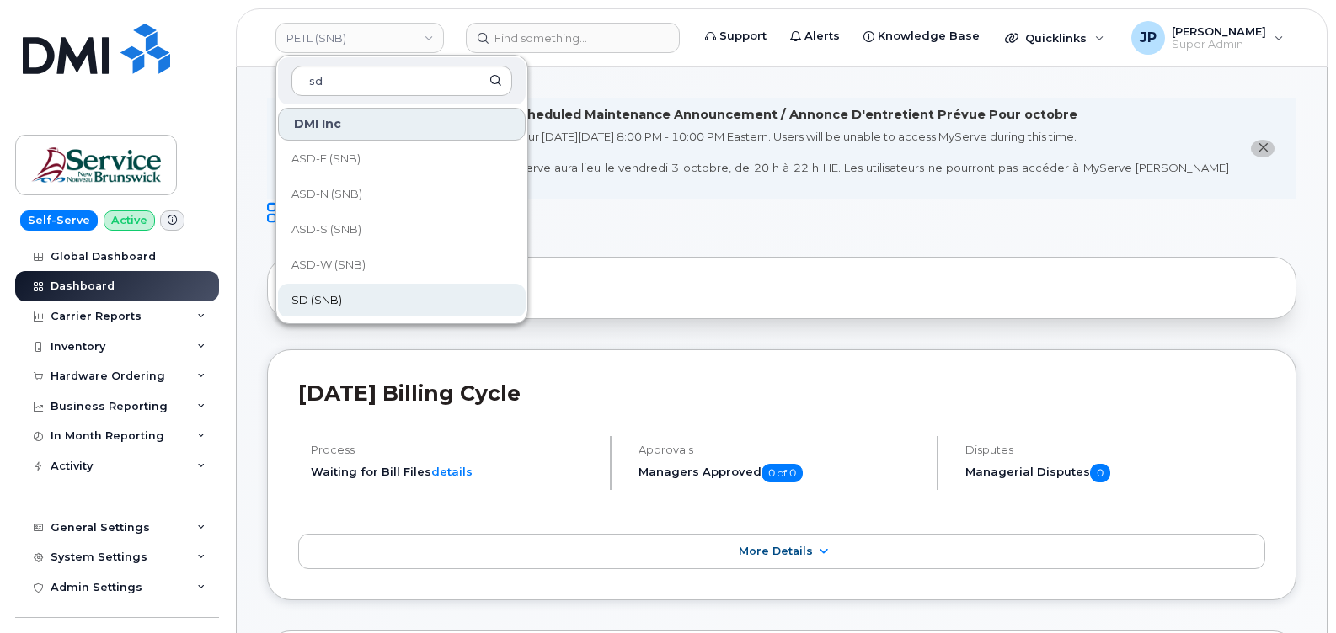
type input "sd"
click at [335, 302] on span "SD (SNB)" at bounding box center [316, 300] width 51 height 17
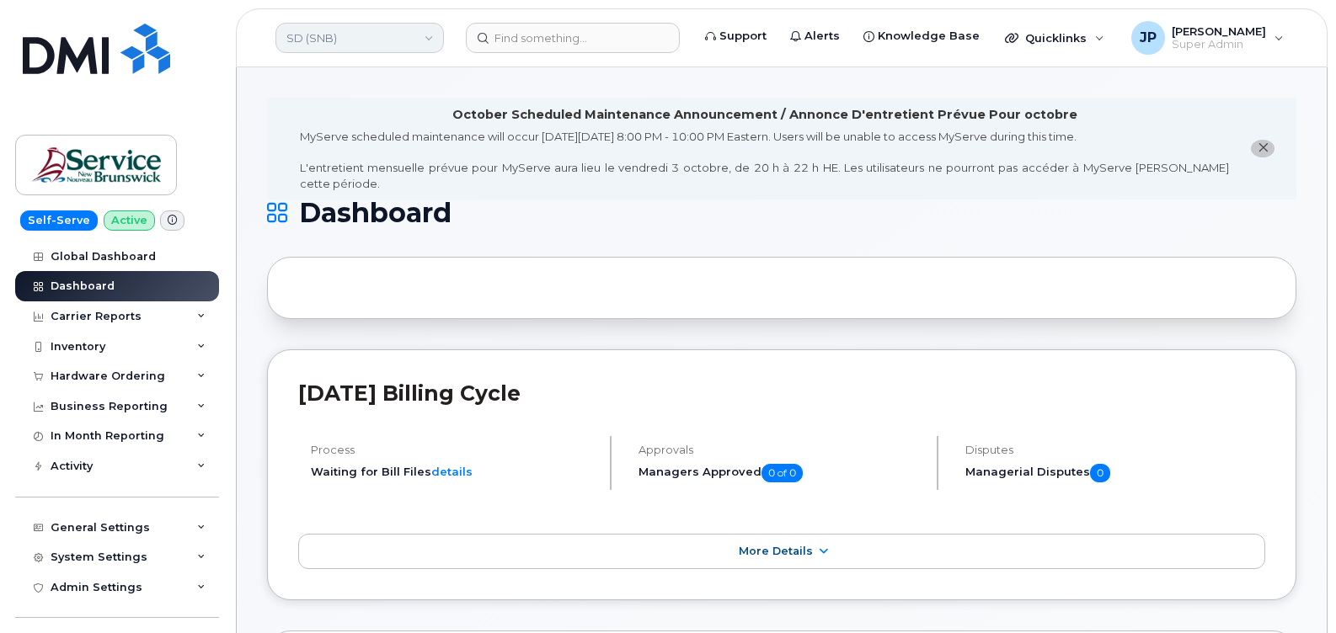
click at [355, 33] on link "SD (SNB)" at bounding box center [359, 38] width 168 height 30
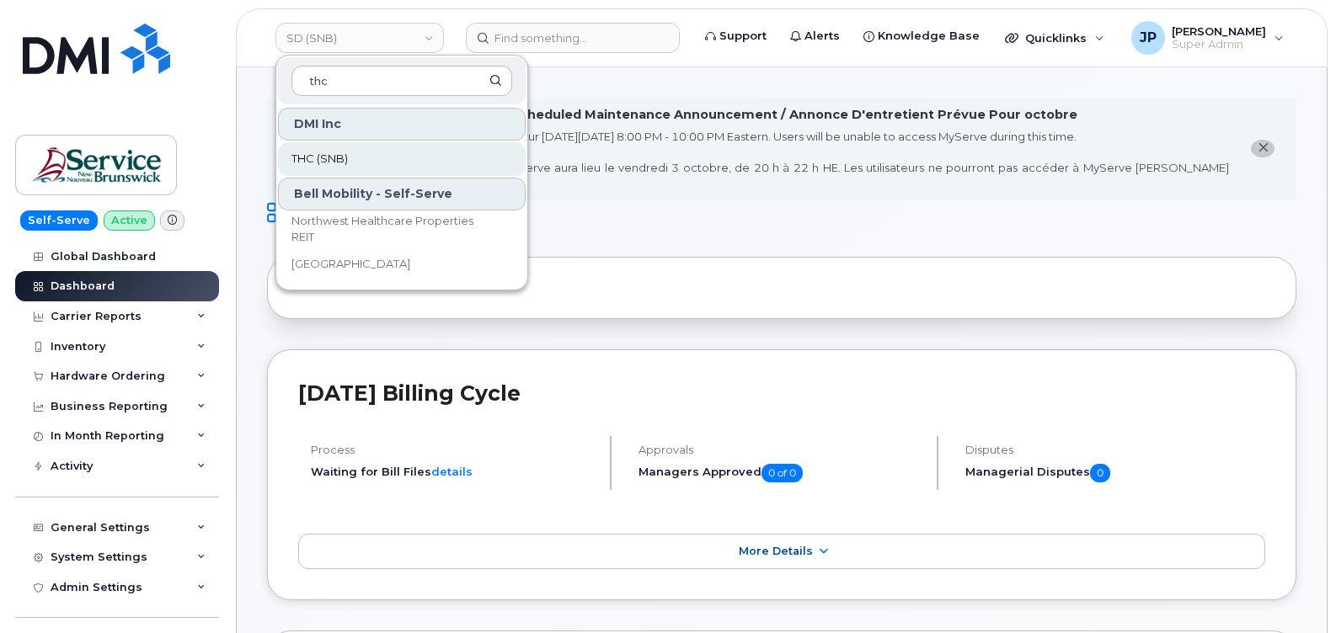
type input "thc"
click at [328, 160] on span "THC (SNB)" at bounding box center [319, 159] width 56 height 17
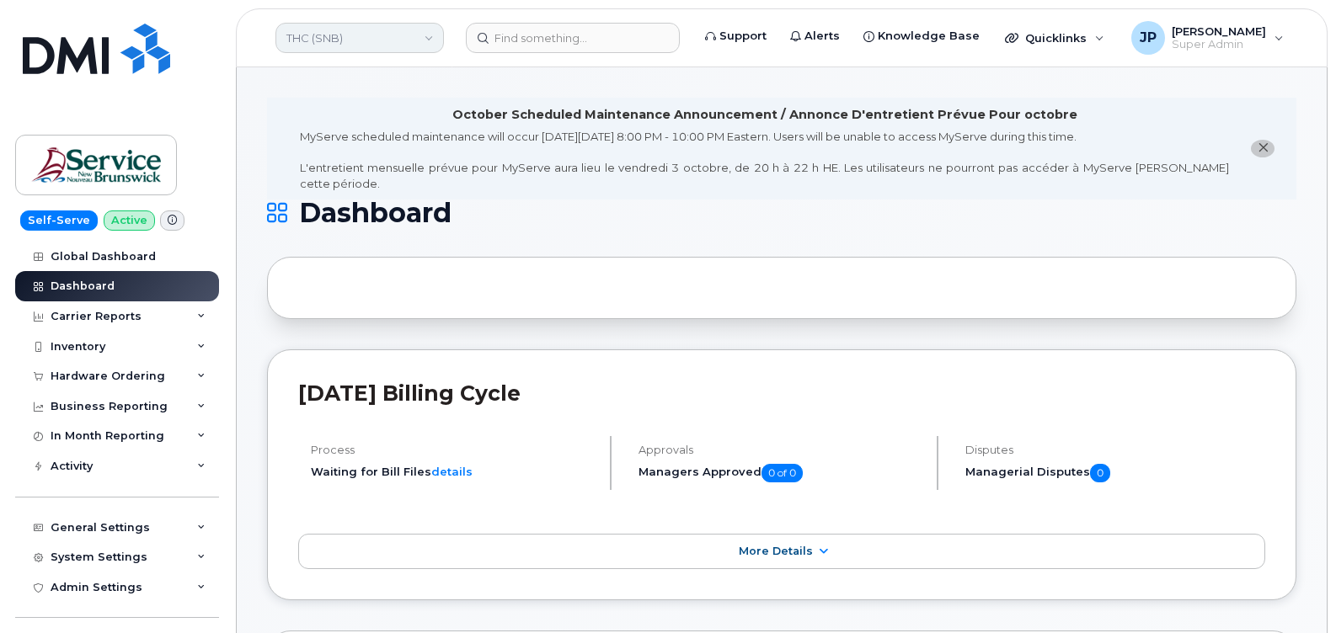
click at [381, 31] on link "THC (SNB)" at bounding box center [359, 38] width 168 height 30
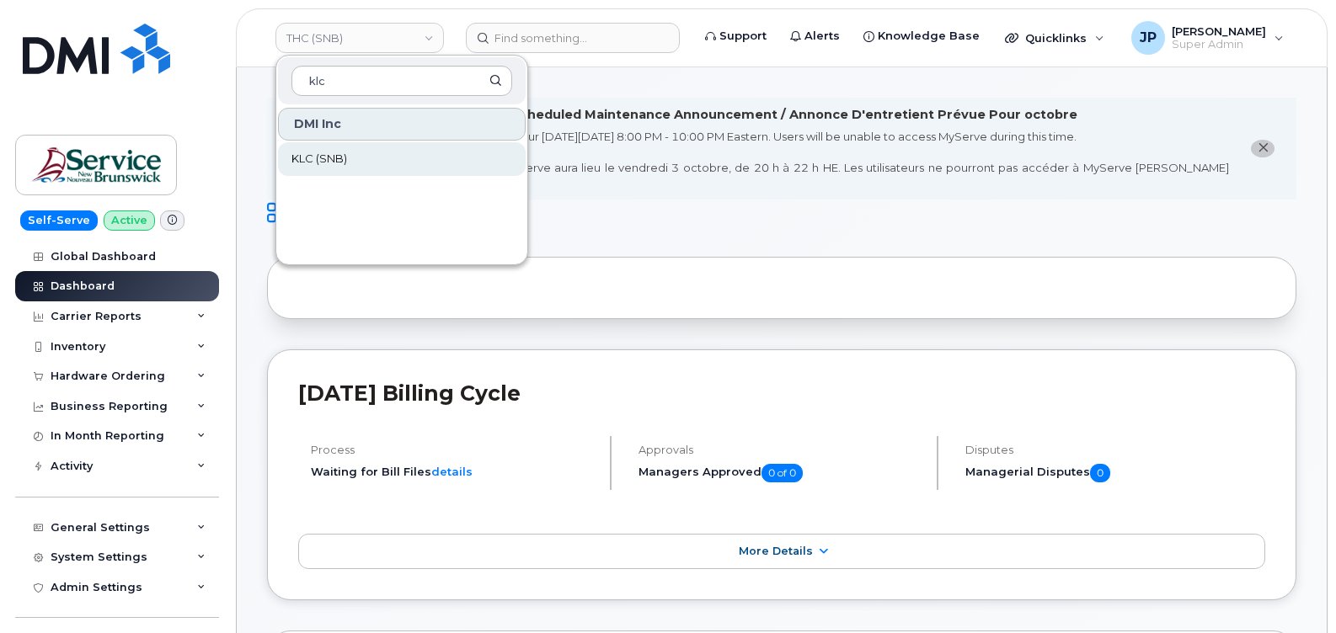
type input "klc"
click at [352, 163] on link "KLC (SNB)" at bounding box center [402, 159] width 248 height 34
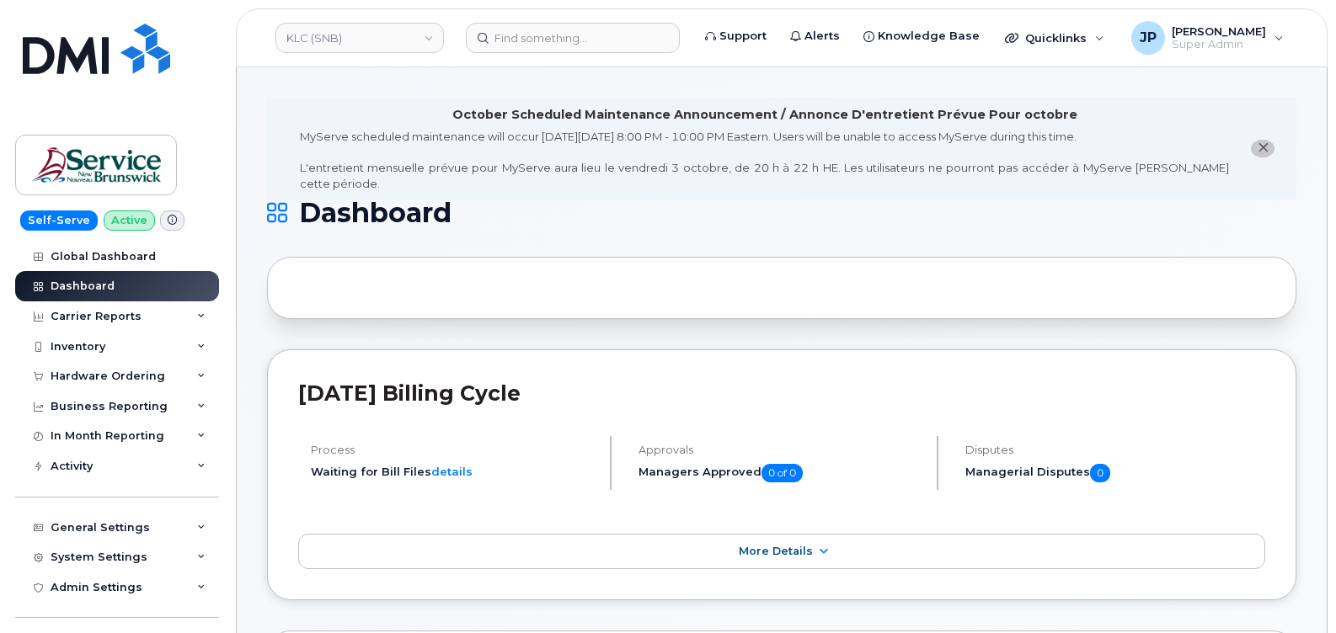
click at [391, 39] on link "KLC (SNB)" at bounding box center [359, 38] width 168 height 30
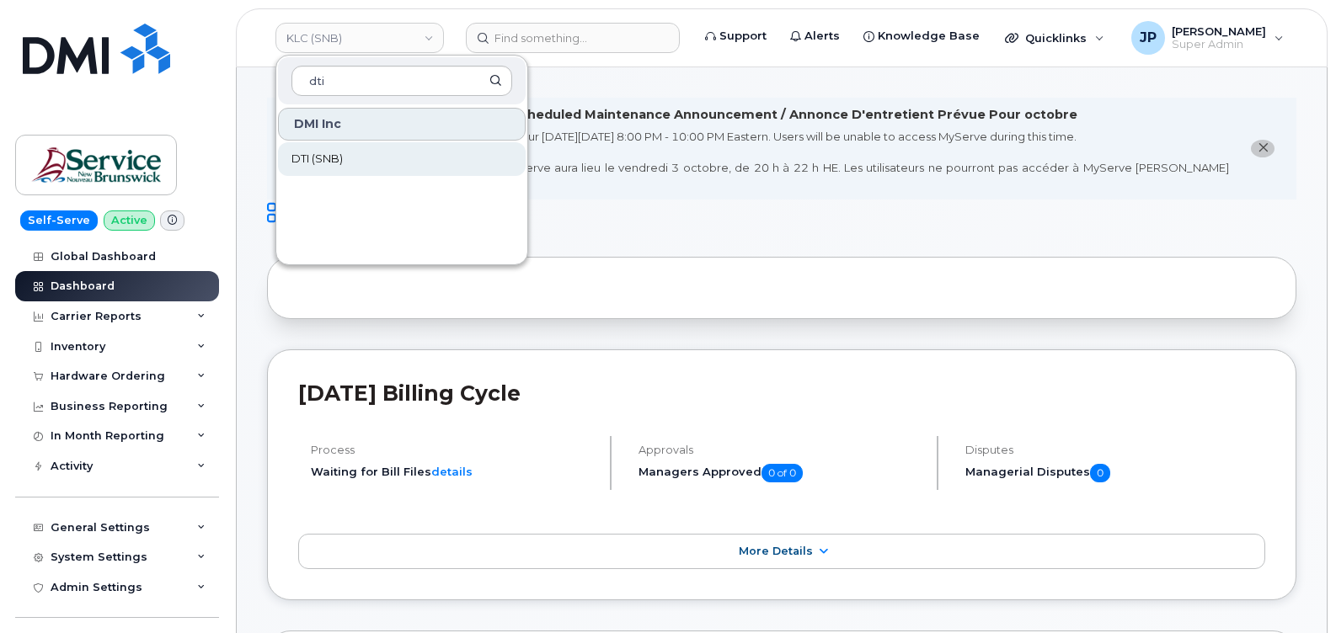
type input "dti"
click at [343, 150] on link "DTI (SNB)" at bounding box center [402, 159] width 248 height 34
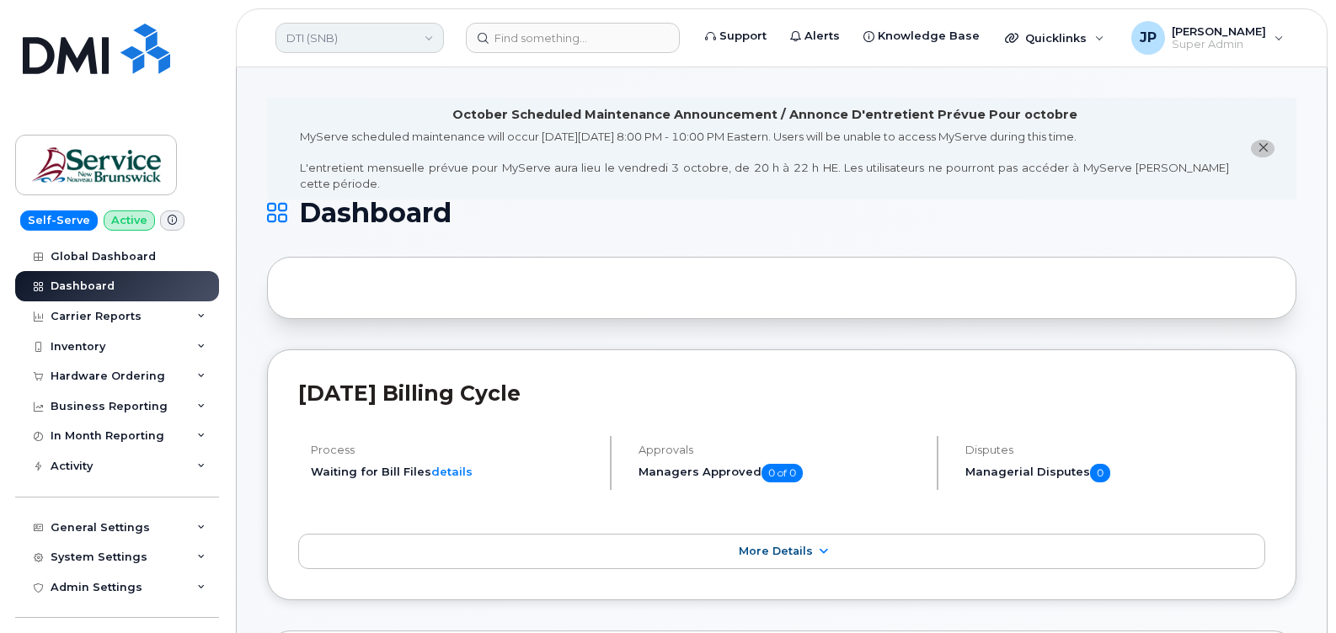
click at [388, 46] on link "DTI (SNB)" at bounding box center [359, 38] width 168 height 30
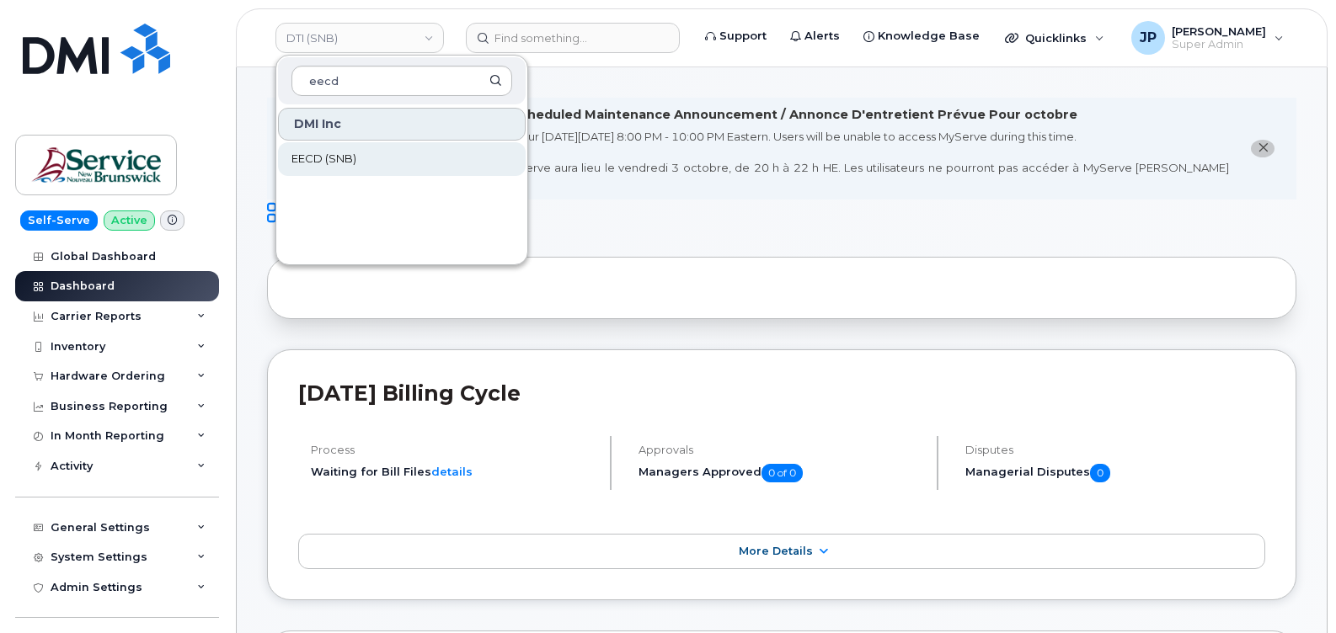
type input "eecd"
click at [327, 168] on link "EECD (SNB)" at bounding box center [402, 159] width 248 height 34
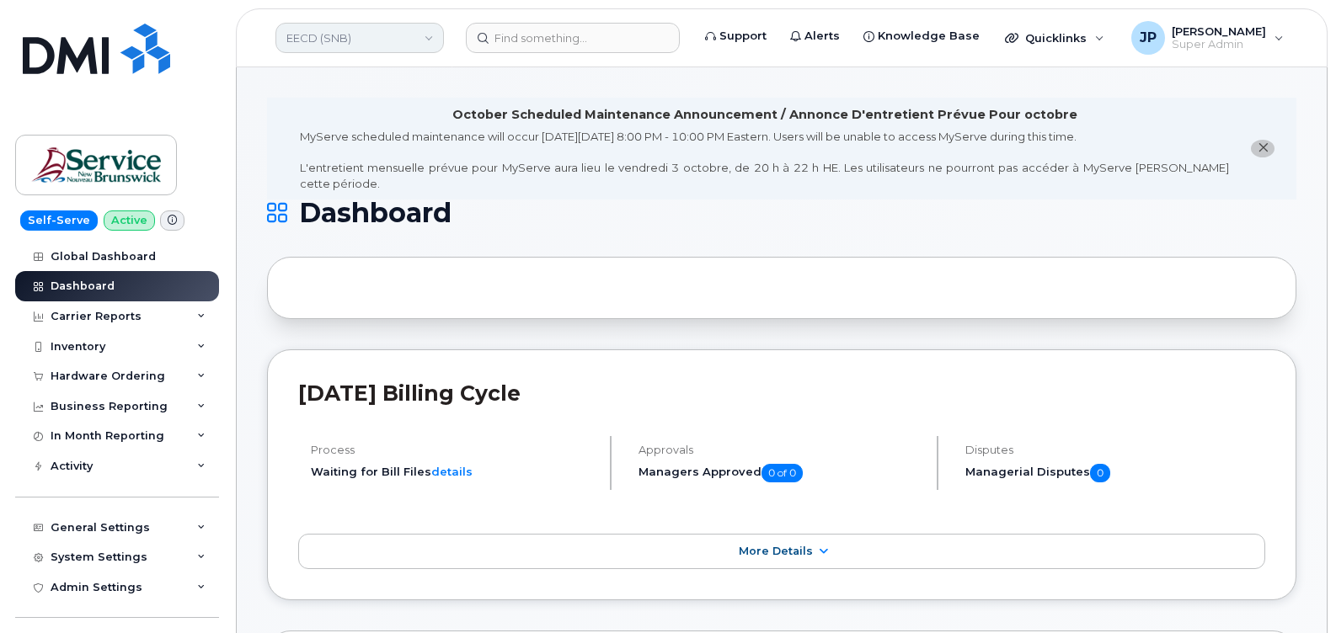
click at [365, 24] on link "EECD (SNB)" at bounding box center [359, 38] width 168 height 30
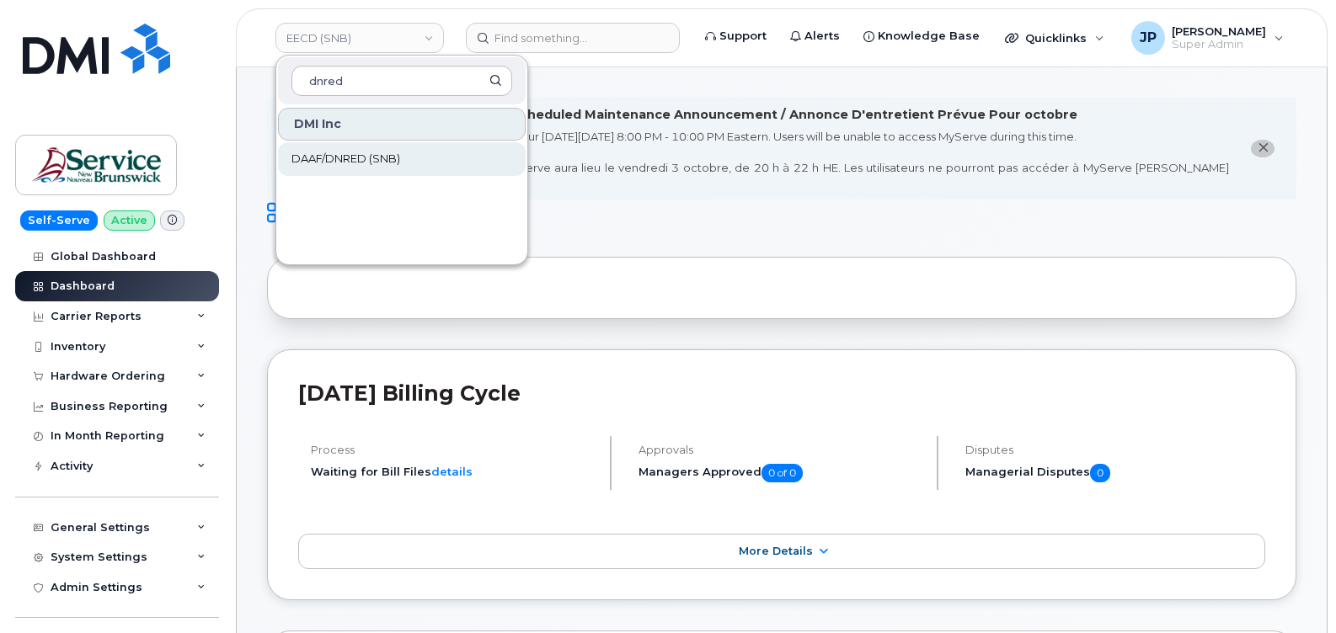
type input "dnred"
click at [379, 160] on span "DAAF/DNRED (SNB)" at bounding box center [345, 159] width 109 height 17
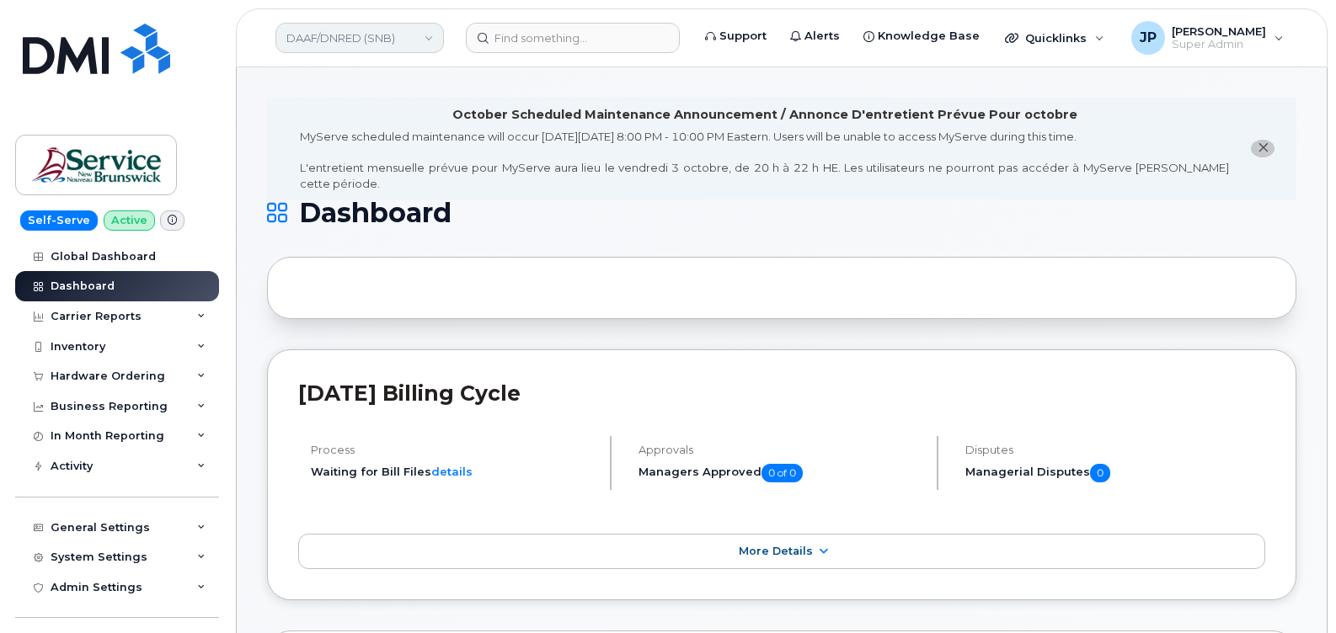
click at [401, 32] on link "DAAF/DNRED (SNB)" at bounding box center [359, 38] width 168 height 30
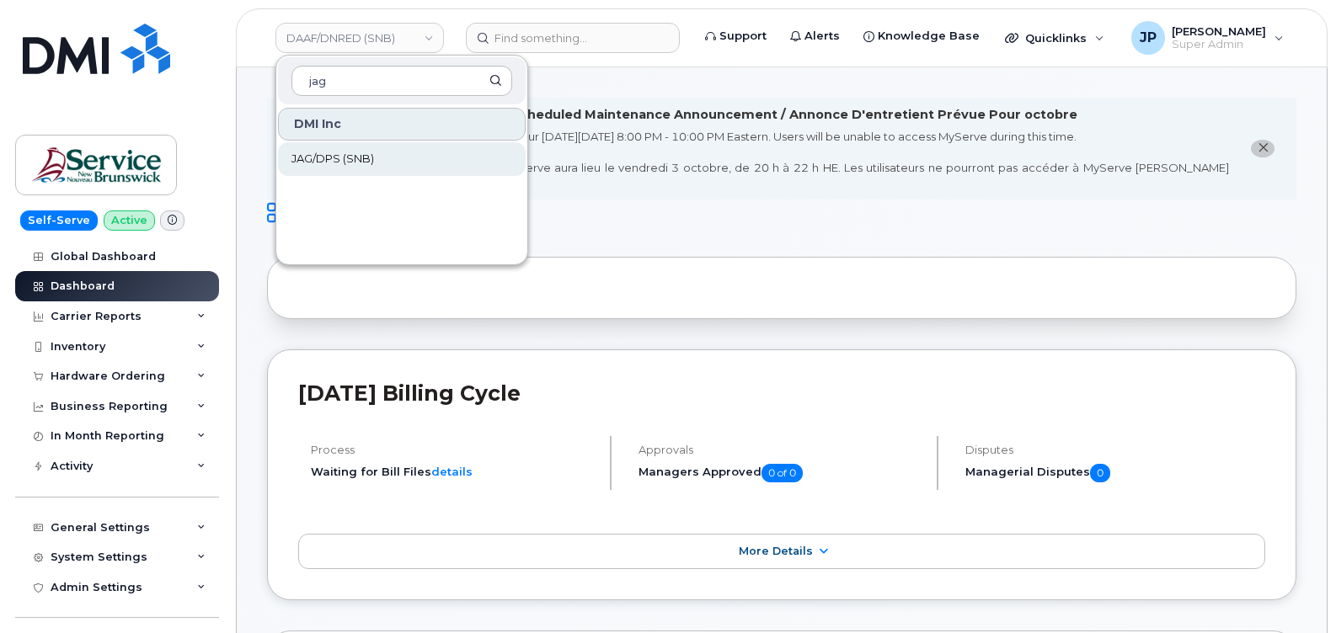
type input "jag"
click at [338, 166] on span "JAG/DPS (SNB)" at bounding box center [332, 159] width 83 height 17
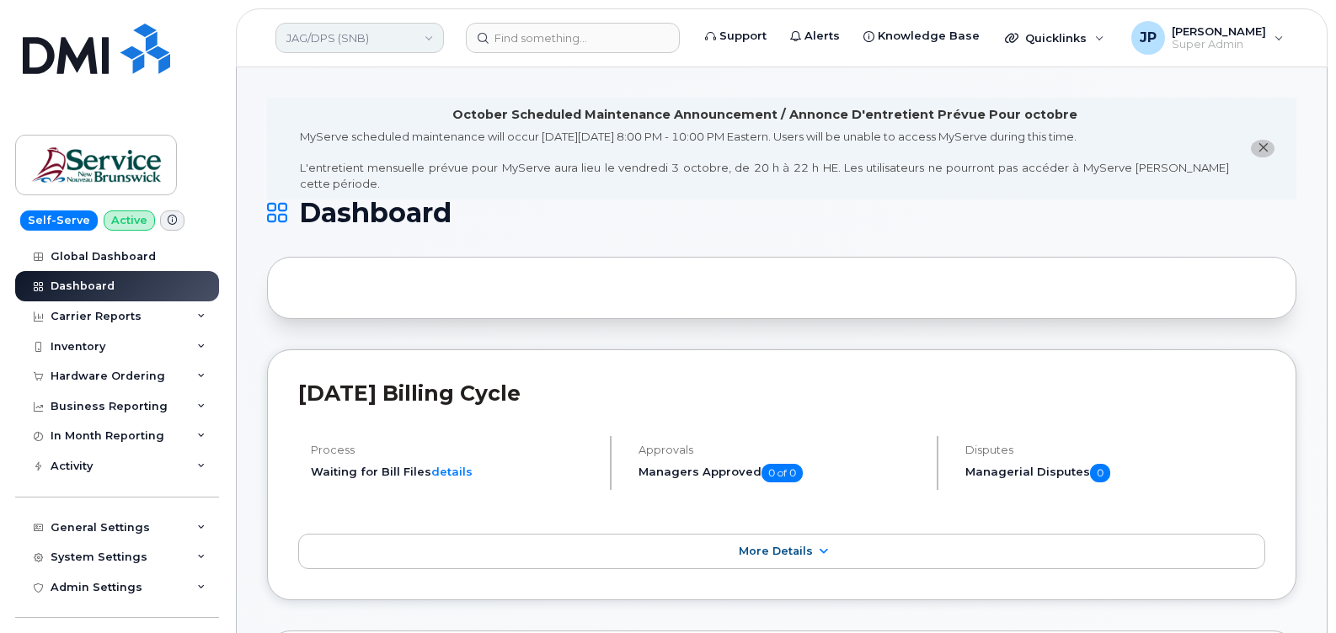
click at [327, 39] on link "JAG/DPS (SNB)" at bounding box center [359, 38] width 168 height 30
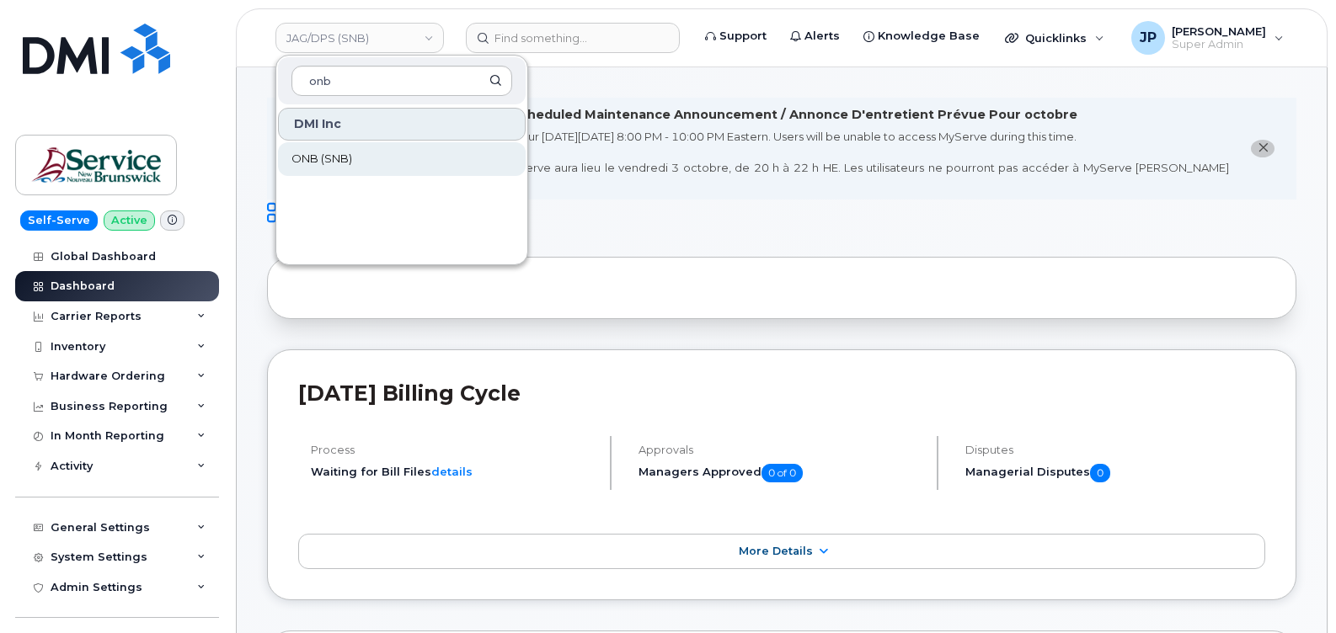
type input "onb"
click at [328, 159] on span "ONB (SNB)" at bounding box center [321, 159] width 61 height 17
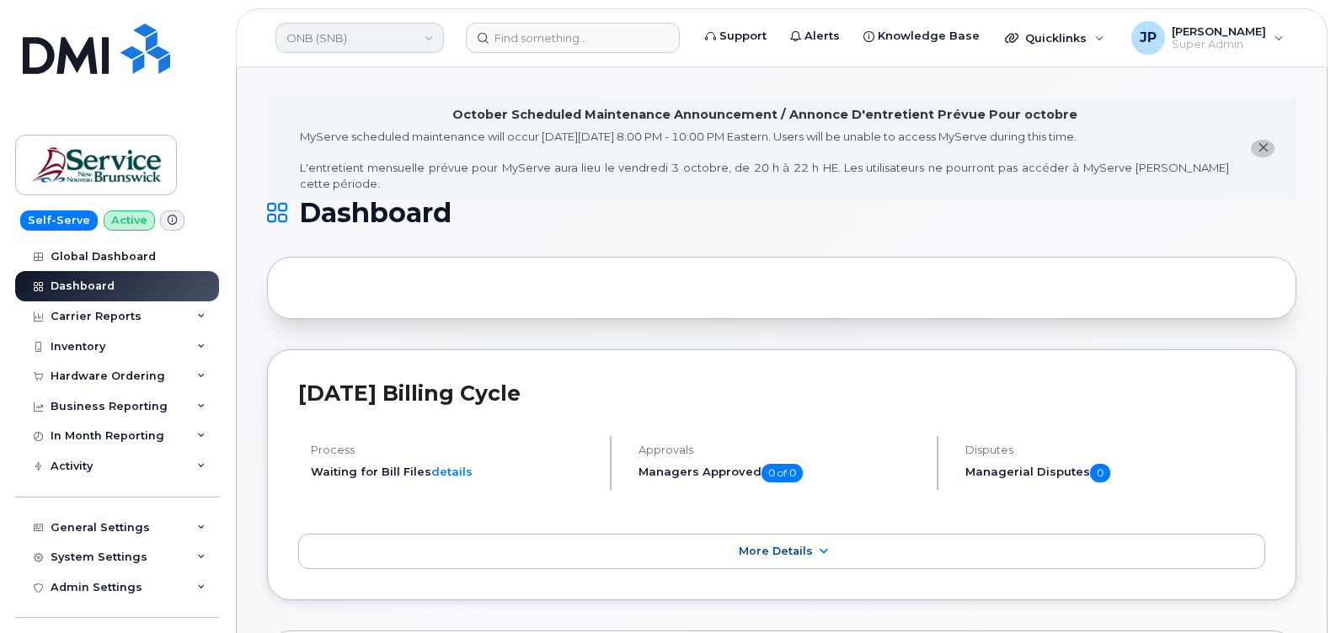
click at [370, 42] on link "ONB (SNB)" at bounding box center [359, 38] width 168 height 30
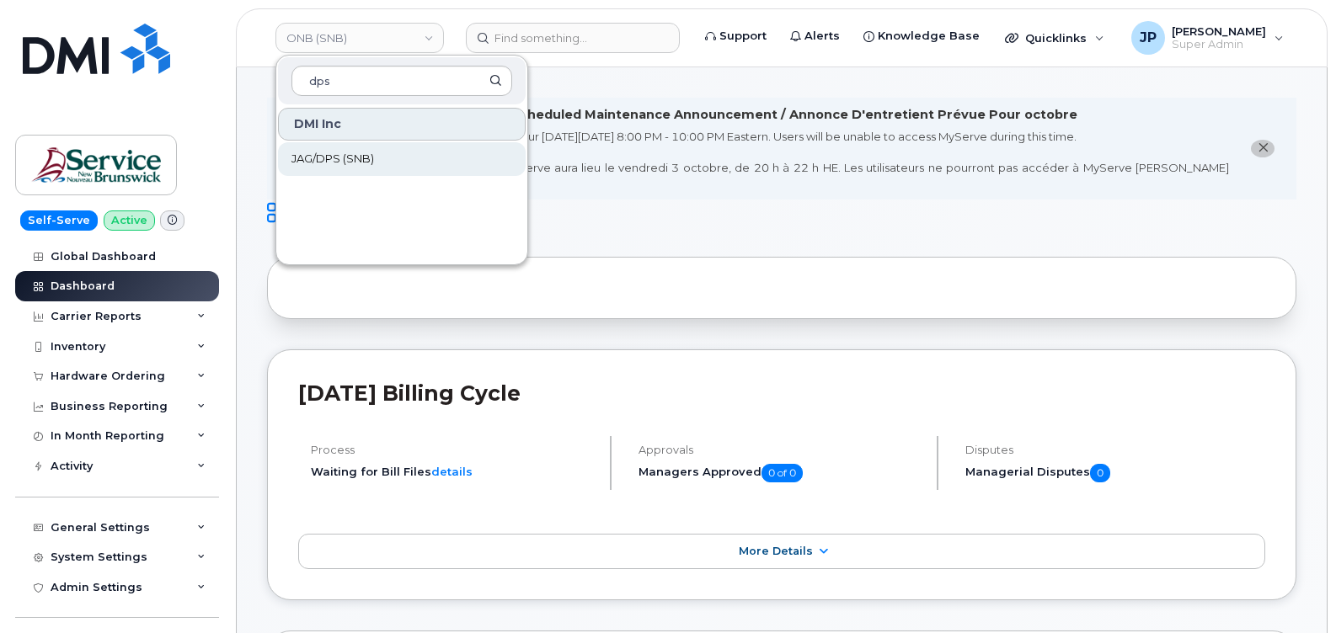
type input "dps"
click at [379, 165] on link "JAG/DPS (SNB)" at bounding box center [402, 159] width 248 height 34
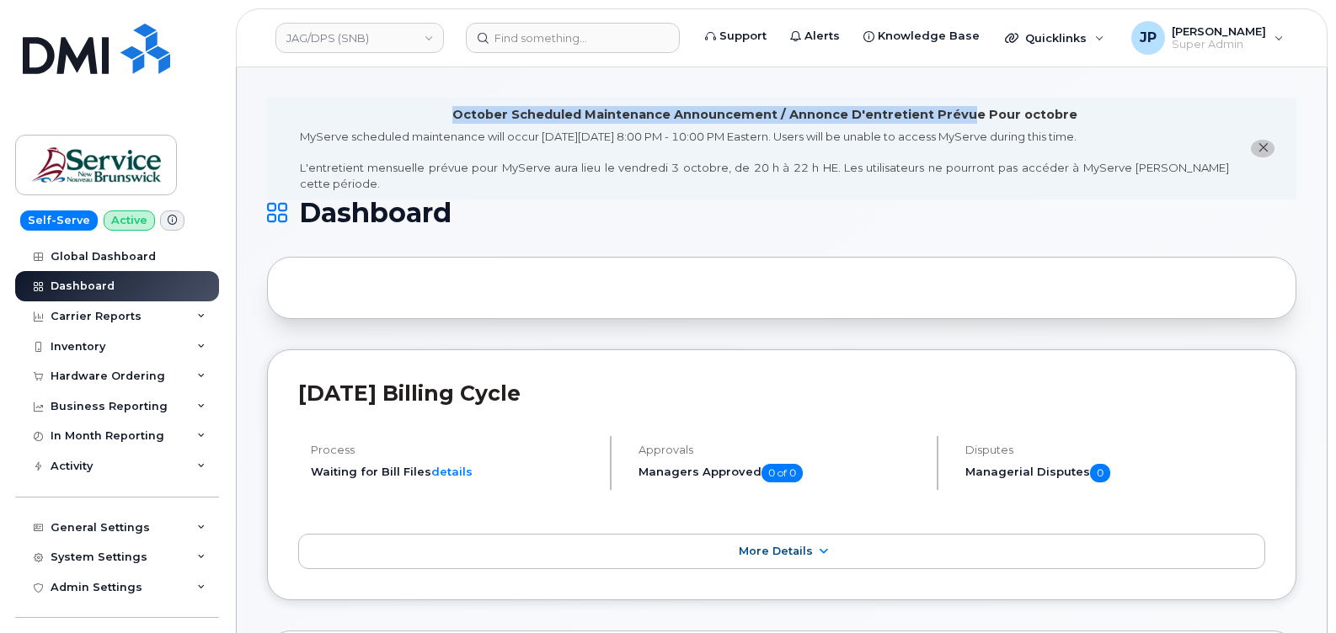
drag, startPoint x: 462, startPoint y: 112, endPoint x: 973, endPoint y: 114, distance: 510.3
click at [973, 114] on div "October Scheduled Maintenance Announcement / Annonce D'entretient Prévue Pour o…" at bounding box center [764, 115] width 625 height 18
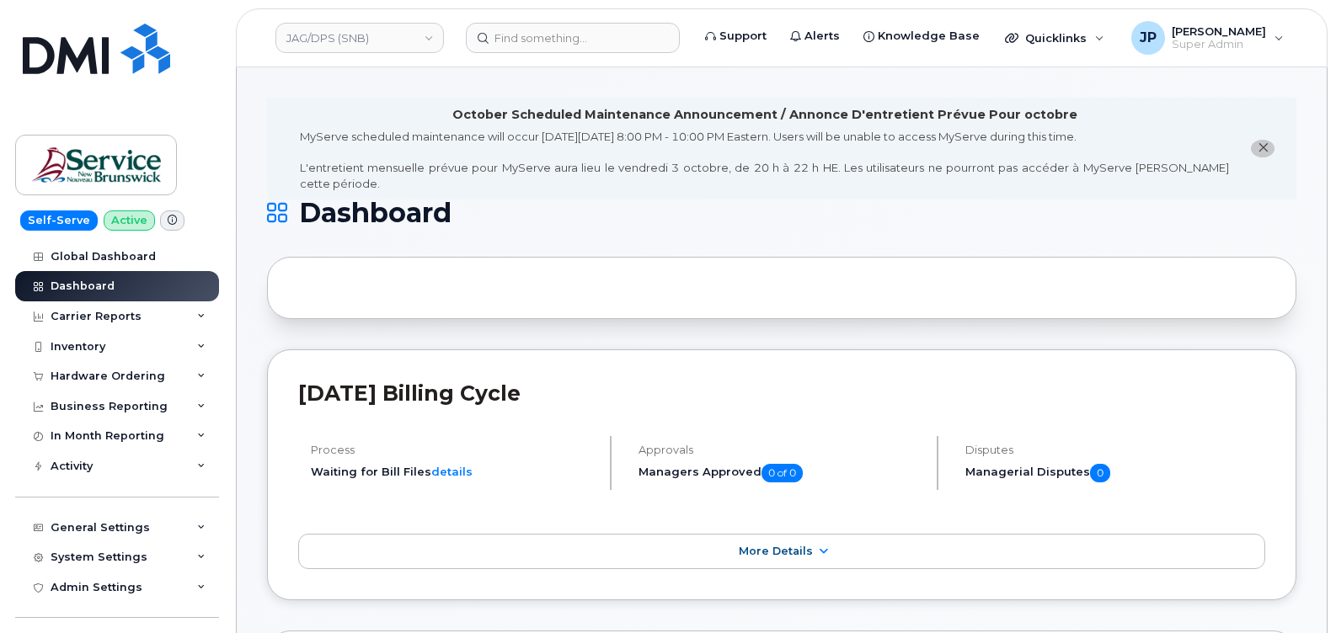
drag, startPoint x: 973, startPoint y: 114, endPoint x: 845, endPoint y: 152, distance: 133.5
click at [853, 150] on div "MyServe scheduled maintenance will occur [DATE][DATE] 8:00 PM - 10:00 PM Easter…" at bounding box center [764, 160] width 929 height 62
click at [390, 38] on link "JAG/DPS (SNB)" at bounding box center [359, 38] width 168 height 30
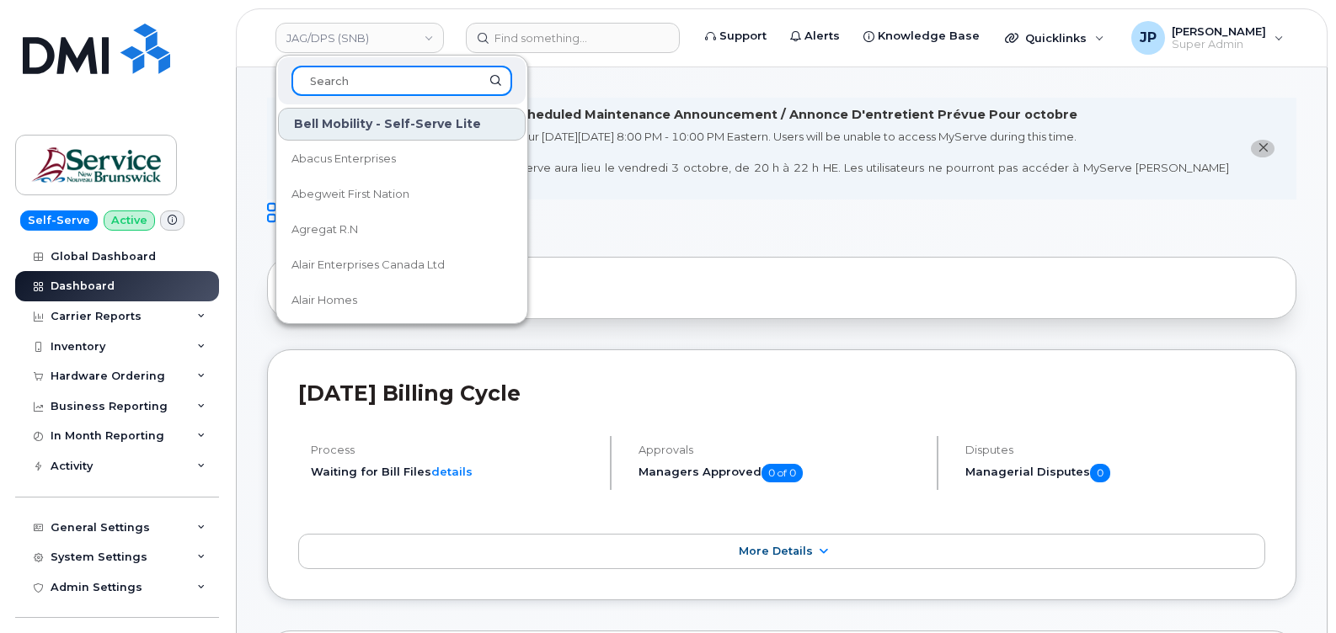
click at [394, 83] on input at bounding box center [401, 81] width 221 height 30
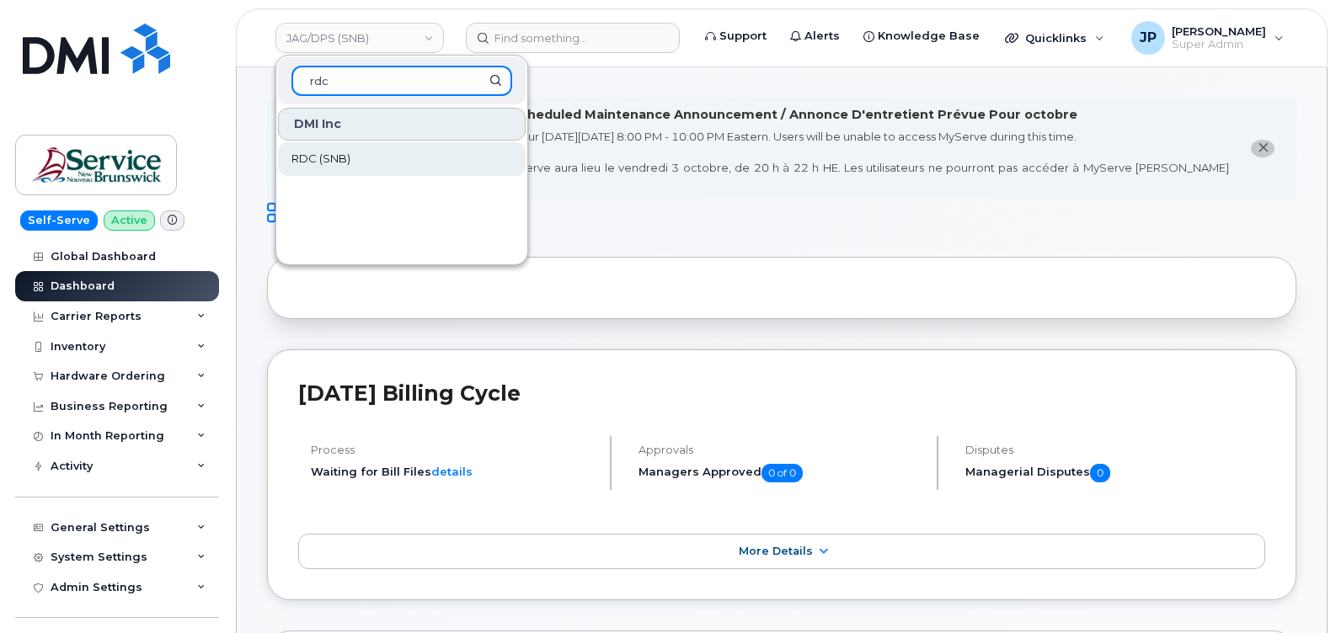
type input "rdc"
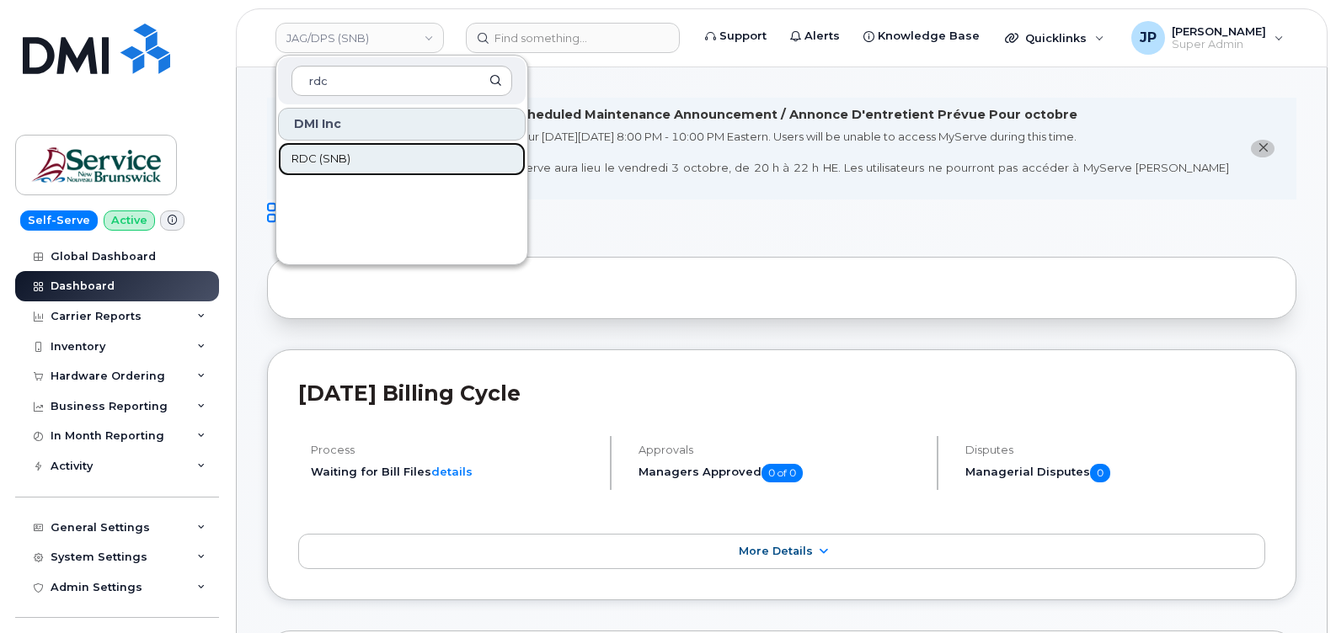
click at [354, 154] on link "RDC (SNB)" at bounding box center [402, 159] width 248 height 34
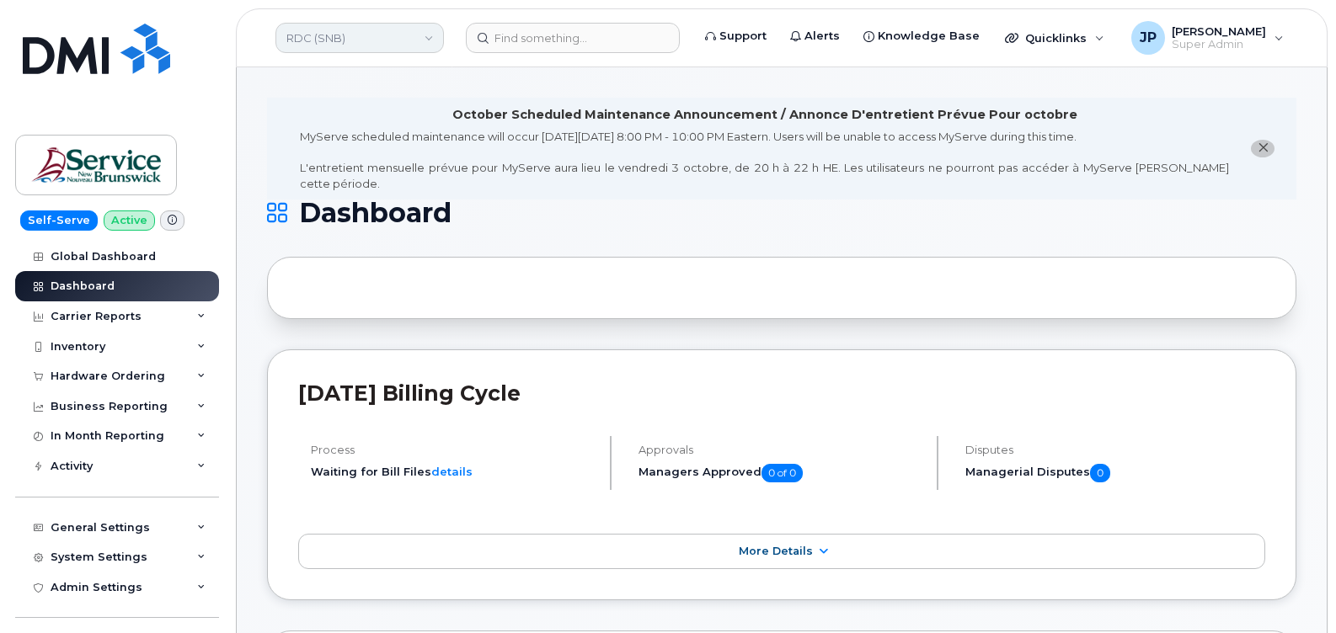
click at [328, 33] on link "RDC (SNB)" at bounding box center [359, 38] width 168 height 30
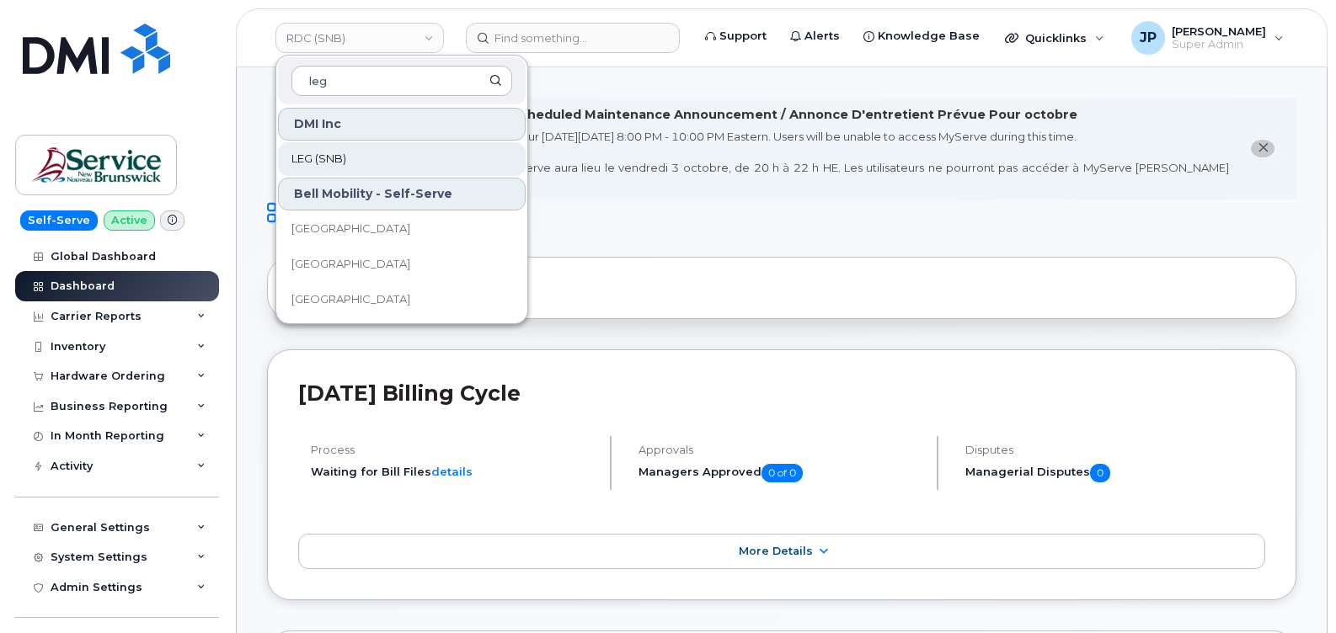
type input "leg"
click at [349, 160] on link "LEG (SNB)" at bounding box center [402, 159] width 248 height 34
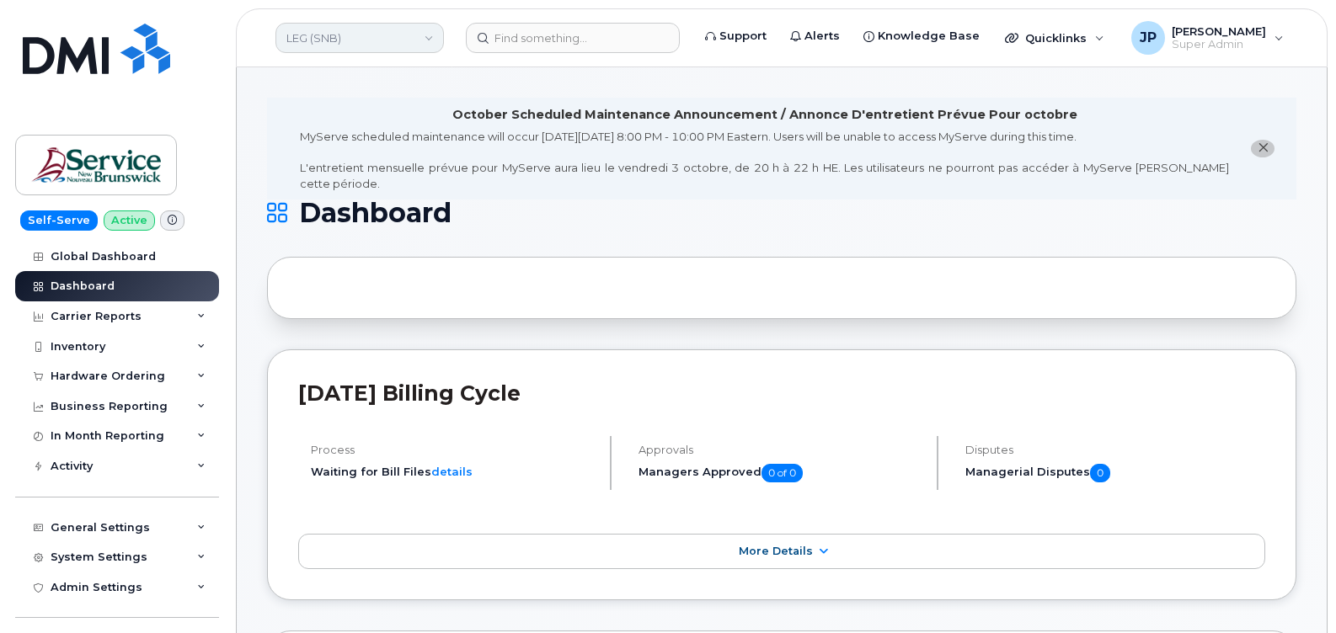
click at [427, 40] on link "LEG (SNB)" at bounding box center [359, 38] width 168 height 30
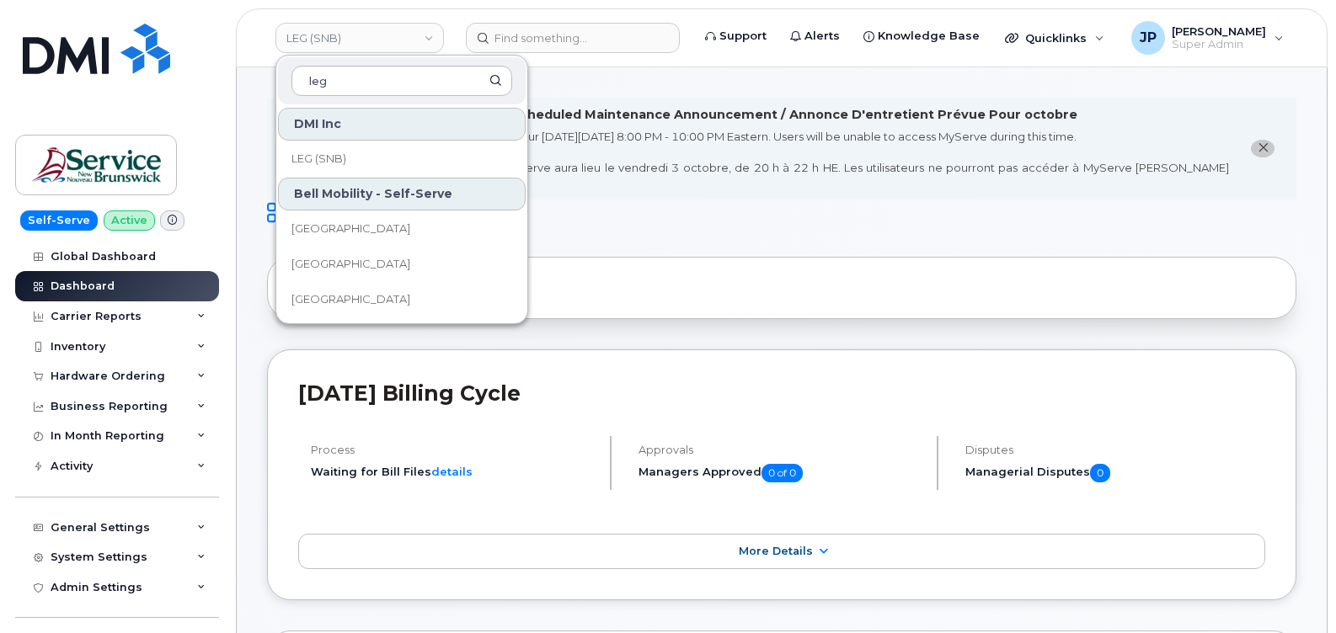
type input "leg"
